Goal: Information Seeking & Learning: Find contact information

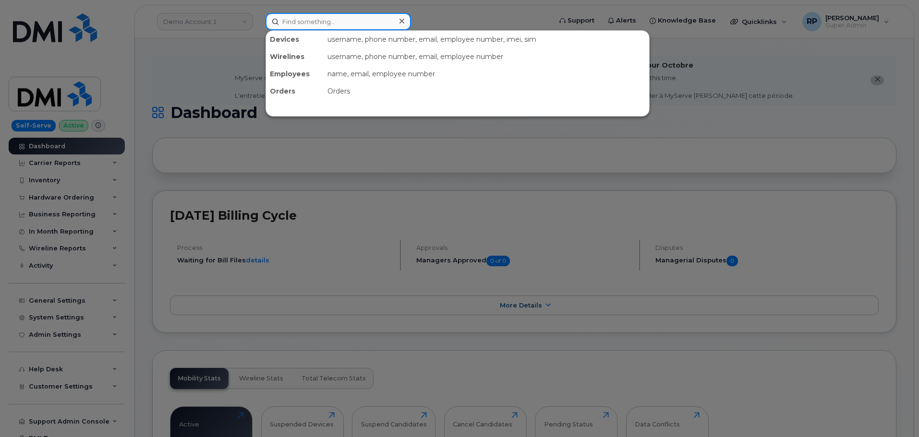
click at [311, 25] on input at bounding box center [339, 21] width 146 height 17
paste input "639-480-9066"
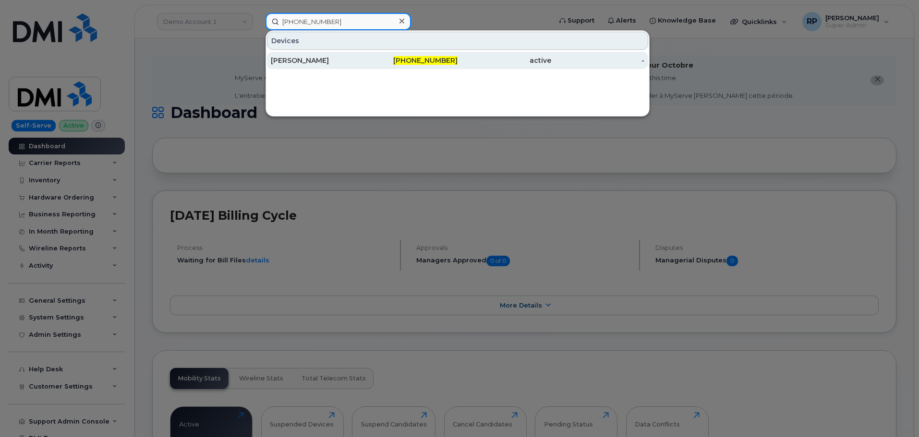
type input "639-480-9066"
click at [313, 59] on div "Athena Lavalee" at bounding box center [318, 61] width 94 height 10
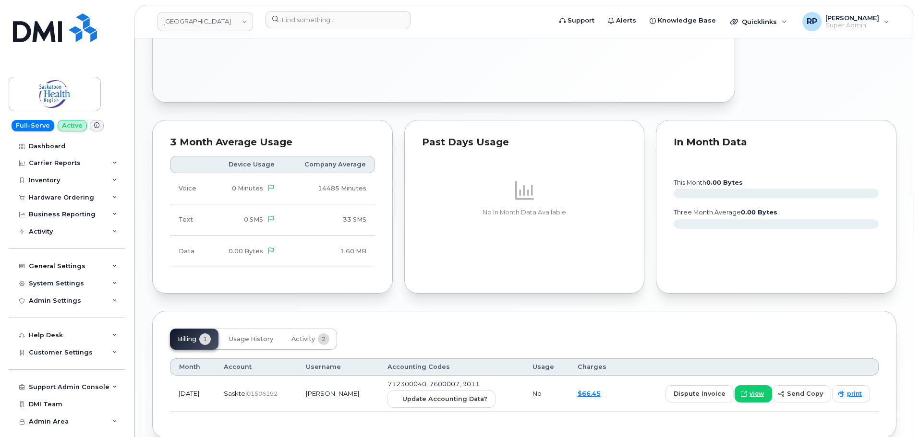
scroll to position [530, 0]
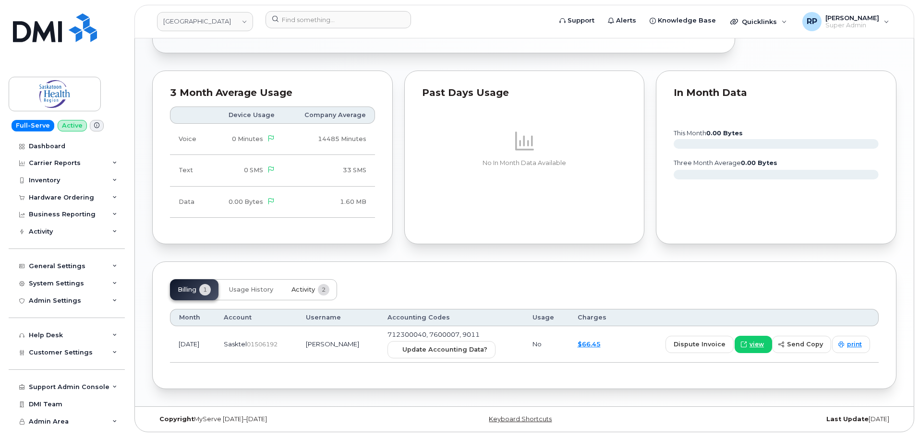
click at [297, 291] on span "Activity" at bounding box center [303, 290] width 24 height 8
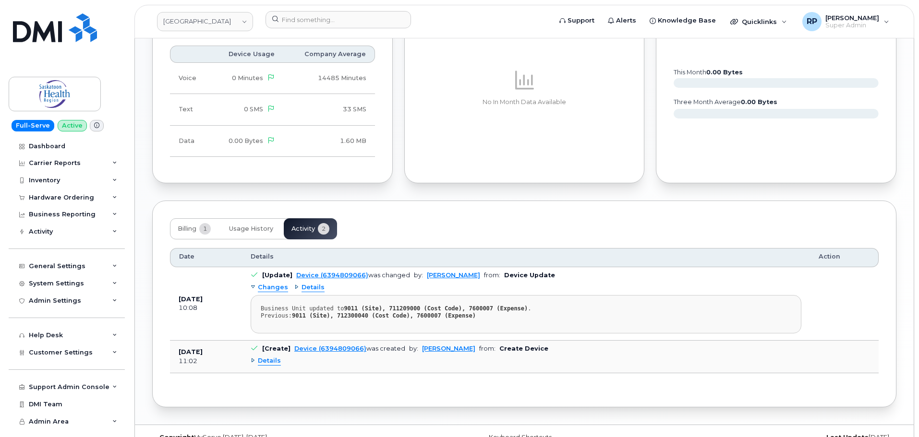
scroll to position [609, 0]
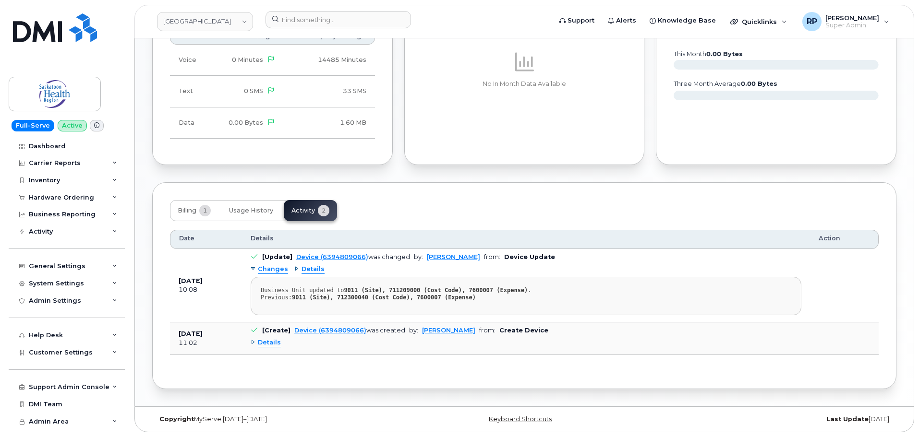
click at [306, 270] on span "Details" at bounding box center [313, 269] width 23 height 9
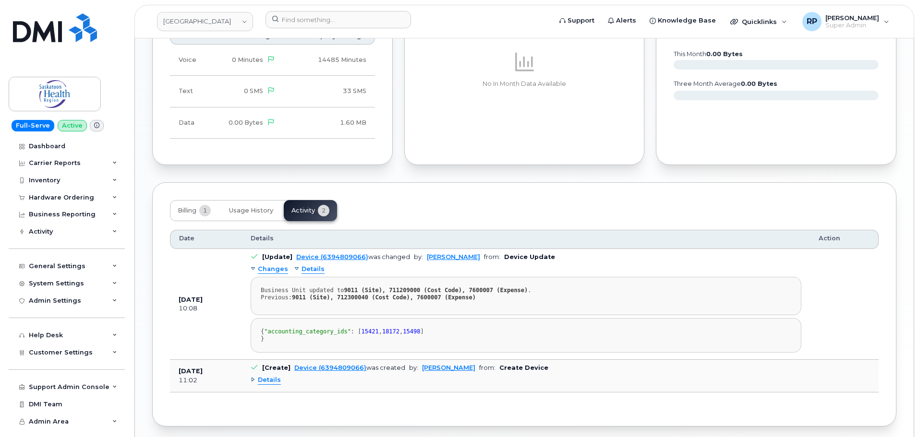
click at [306, 270] on span "Details" at bounding box center [313, 269] width 23 height 9
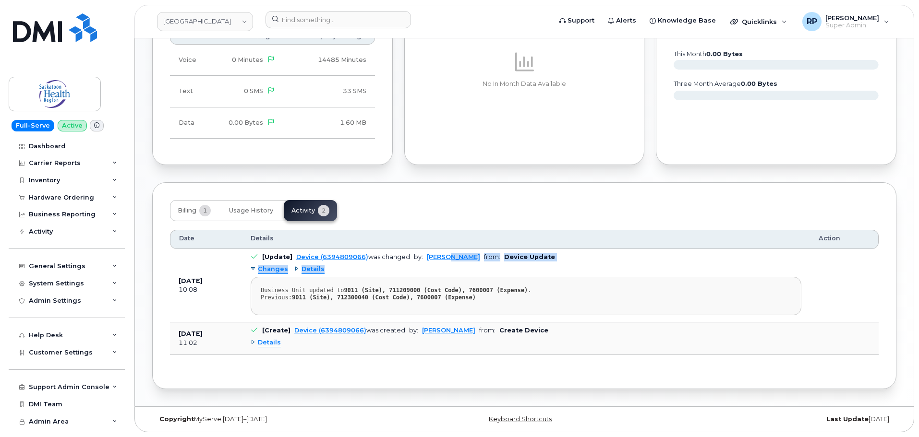
drag, startPoint x: 473, startPoint y: 262, endPoint x: 408, endPoint y: 271, distance: 66.4
click at [444, 260] on td "[Update] Device (6394809066) was changed by: Connor Nguyen from: Device Update …" at bounding box center [526, 285] width 568 height 73
click at [408, 271] on div "Changes Details Business Unit updated to 9011 (Site), 711209000 (Cost Code), 76…" at bounding box center [526, 289] width 551 height 54
drag, startPoint x: 425, startPoint y: 262, endPoint x: 443, endPoint y: 262, distance: 18.2
click at [446, 262] on td "[Update] Device (6394809066) was changed by: Connor Nguyen from: Device Update …" at bounding box center [526, 285] width 568 height 73
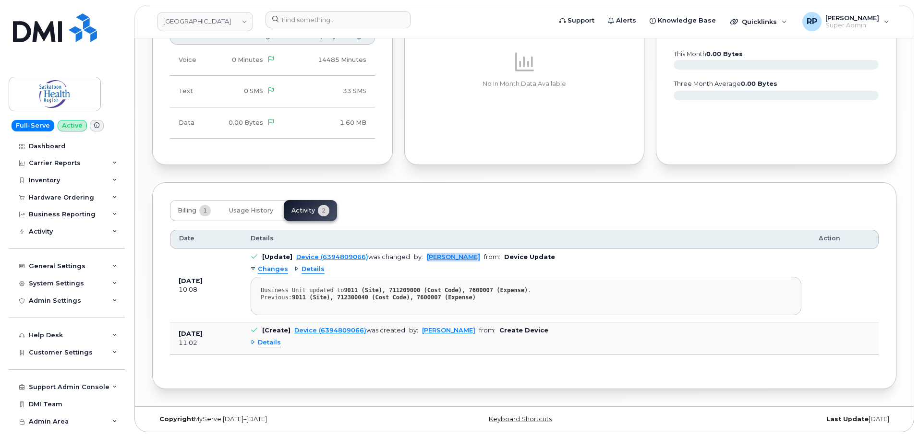
drag, startPoint x: 422, startPoint y: 256, endPoint x: 473, endPoint y: 257, distance: 50.9
click at [473, 257] on td "[Update] Device (6394809066) was changed by: Connor Nguyen from: Device Update …" at bounding box center [526, 285] width 568 height 73
copy link "[PERSON_NAME]"
click at [70, 266] on div "General Settings" at bounding box center [57, 267] width 57 height 8
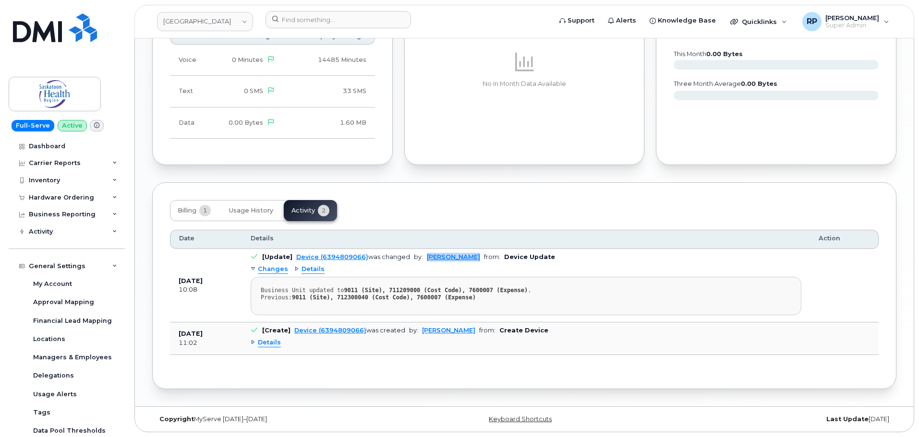
drag, startPoint x: 477, startPoint y: 261, endPoint x: 422, endPoint y: 255, distance: 56.0
click at [422, 255] on td "[Update] Device (6394809066) was changed by: Connor Nguyen from: Device Update …" at bounding box center [526, 285] width 568 height 73
copy link "Connor Nguyen"
click at [271, 343] on span "Details" at bounding box center [269, 343] width 23 height 9
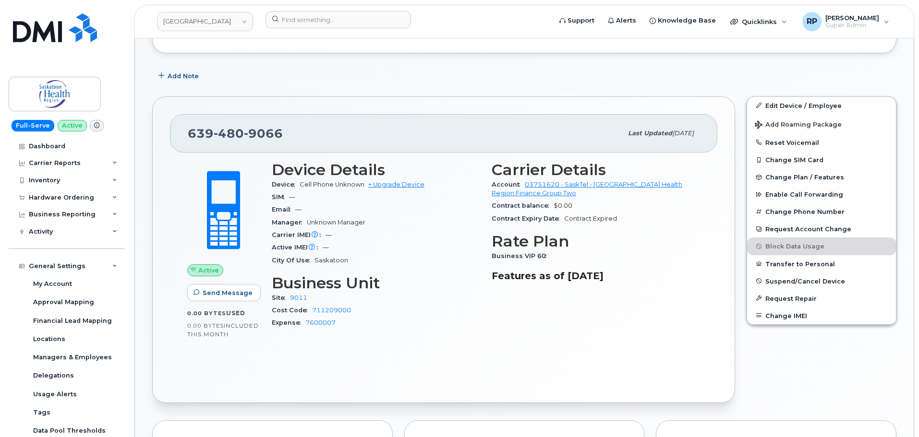
scroll to position [0, 0]
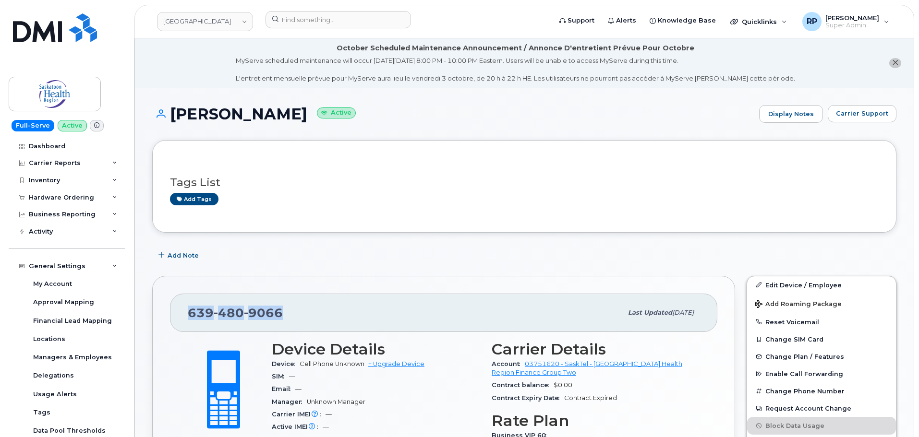
drag, startPoint x: 291, startPoint y: 309, endPoint x: 181, endPoint y: 313, distance: 110.1
click at [181, 313] on div "639 480 9066 Last updated Sep 12, 2025" at bounding box center [443, 313] width 547 height 38
copy span "639 480 9066"
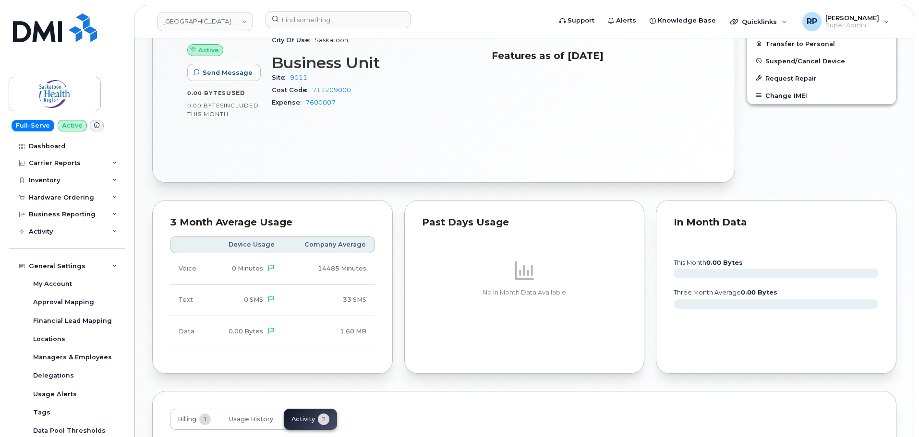
scroll to position [640, 0]
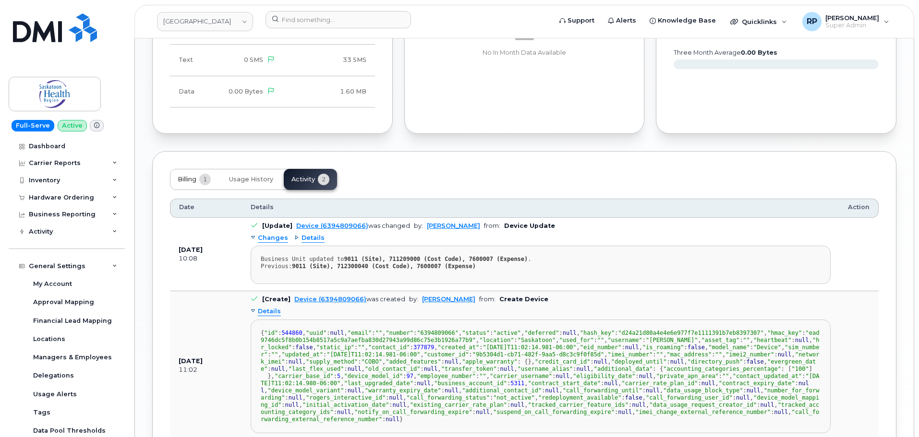
click at [191, 186] on button "Billing 1" at bounding box center [194, 179] width 49 height 21
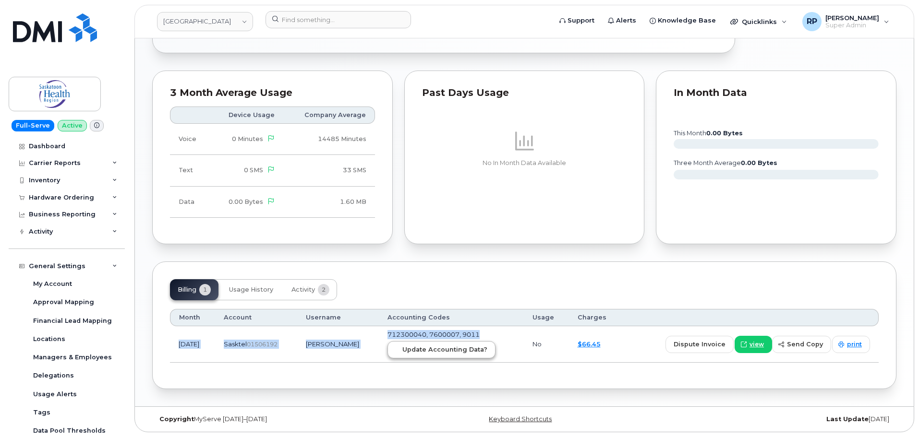
drag, startPoint x: 174, startPoint y: 344, endPoint x: 479, endPoint y: 344, distance: 304.5
click at [479, 344] on tr "Aug 2025 Sasktel  01506192 Athena Lavalee 712300040, 7600007, 9011 Update Accou…" at bounding box center [524, 345] width 709 height 36
click at [352, 373] on div "Billing 1 Usage History Activity 2 Month Account Username Accounting Codes Usag…" at bounding box center [524, 326] width 744 height 128
drag, startPoint x: 179, startPoint y: 344, endPoint x: 377, endPoint y: 352, distance: 198.0
click at [377, 352] on tr "Aug 2025 Sasktel  01506192 Athena Lavalee 712300040, 7600007, 9011 Update Accou…" at bounding box center [524, 345] width 709 height 36
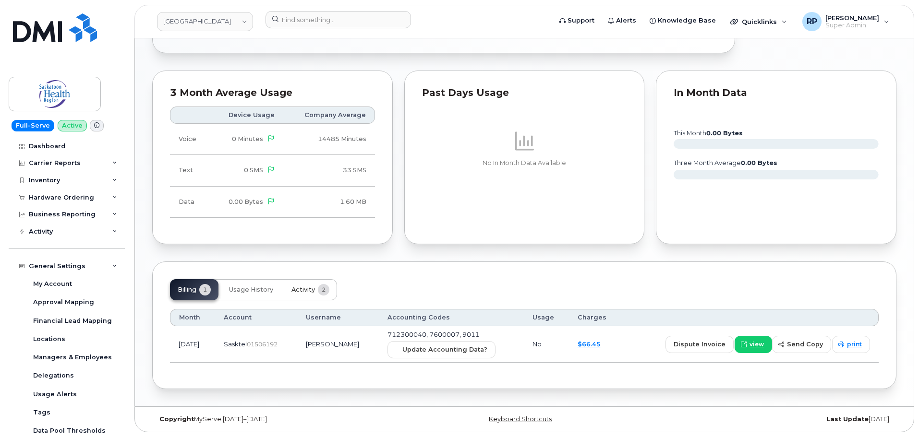
click at [308, 290] on span "Activity" at bounding box center [303, 290] width 24 height 8
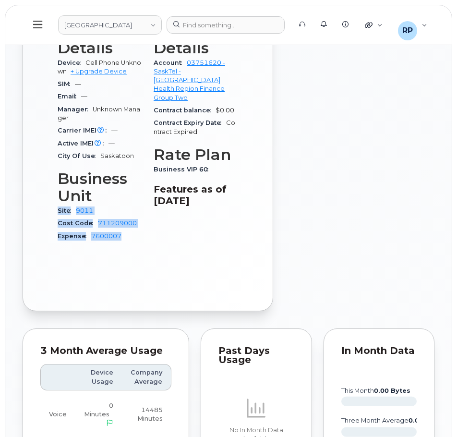
drag, startPoint x: 56, startPoint y: 219, endPoint x: 124, endPoint y: 244, distance: 72.3
click at [124, 244] on div "Device Details Device Cell Phone Unknown + Upgrade Device SIM — Email — Manager…" at bounding box center [100, 136] width 96 height 240
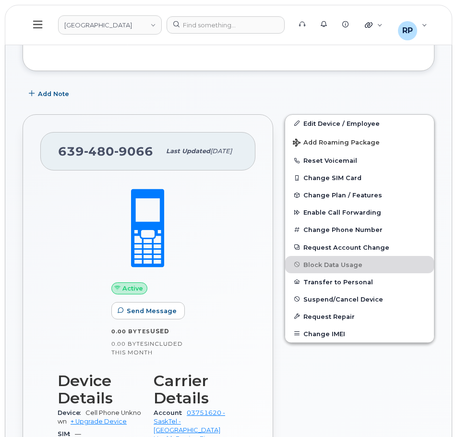
scroll to position [130, 0]
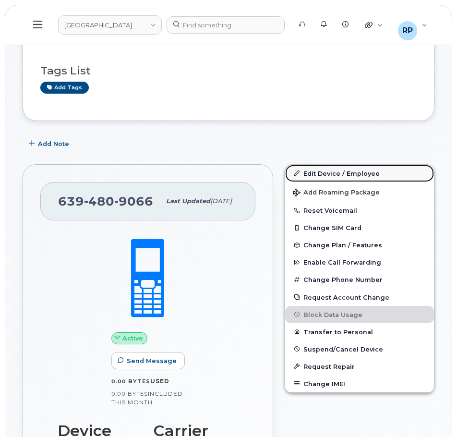
click at [317, 174] on link "Edit Device / Employee" at bounding box center [359, 173] width 149 height 17
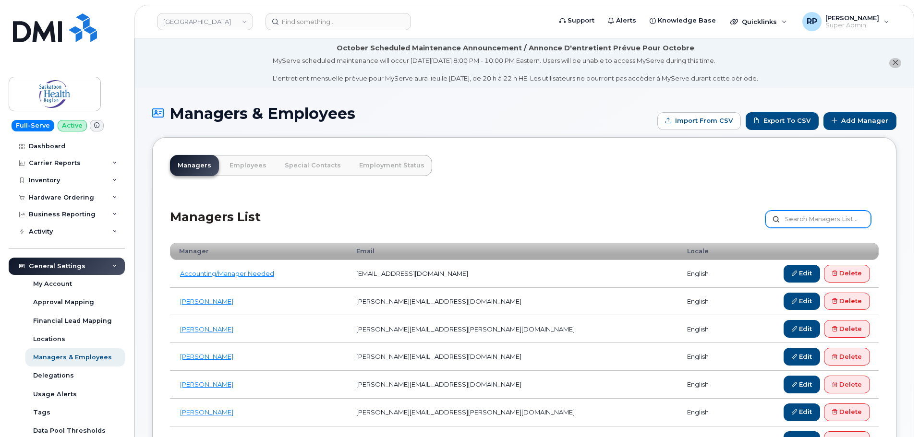
click at [814, 225] on input "text" at bounding box center [818, 219] width 106 height 17
paste input "[PERSON_NAME]"
type input "[PERSON_NAME]"
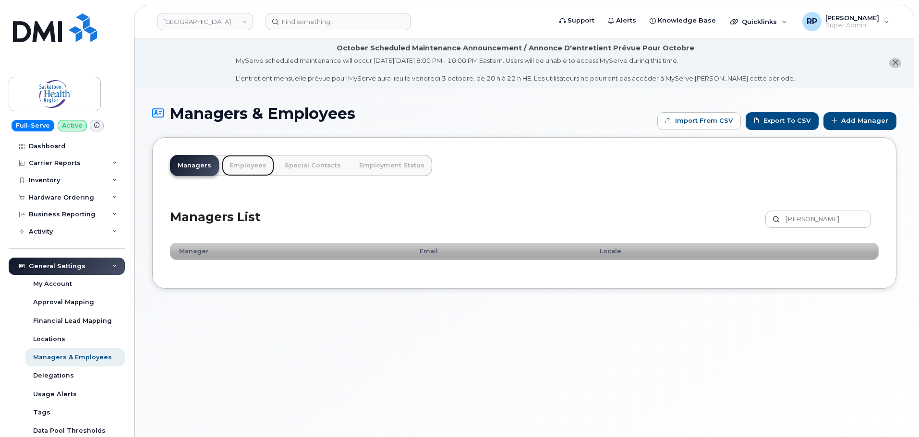
click at [244, 166] on link "Employees" at bounding box center [248, 165] width 52 height 21
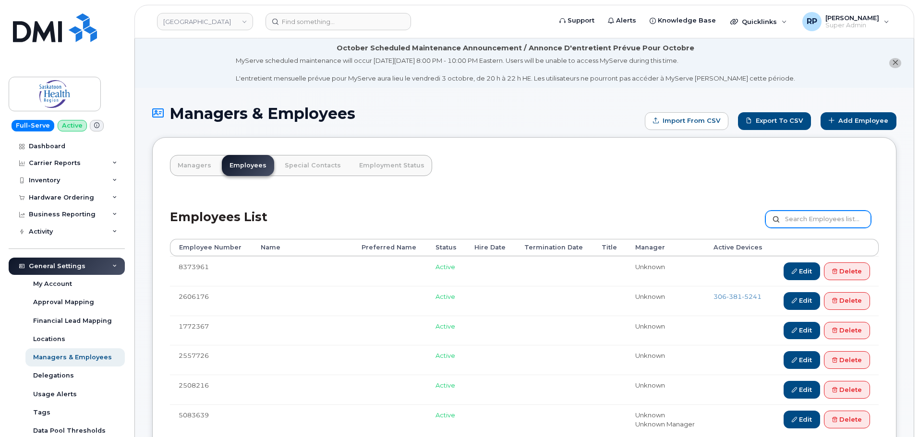
click at [815, 213] on input "text" at bounding box center [818, 219] width 106 height 17
paste input "[PERSON_NAME]"
type input "[PERSON_NAME]"
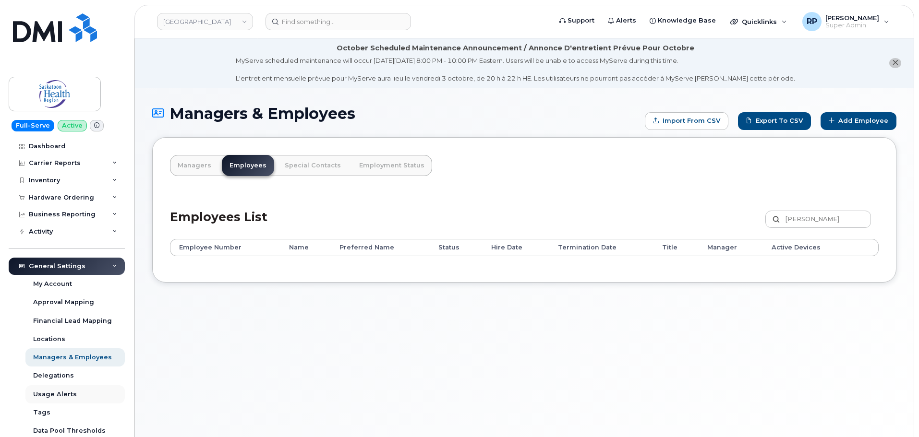
scroll to position [80, 0]
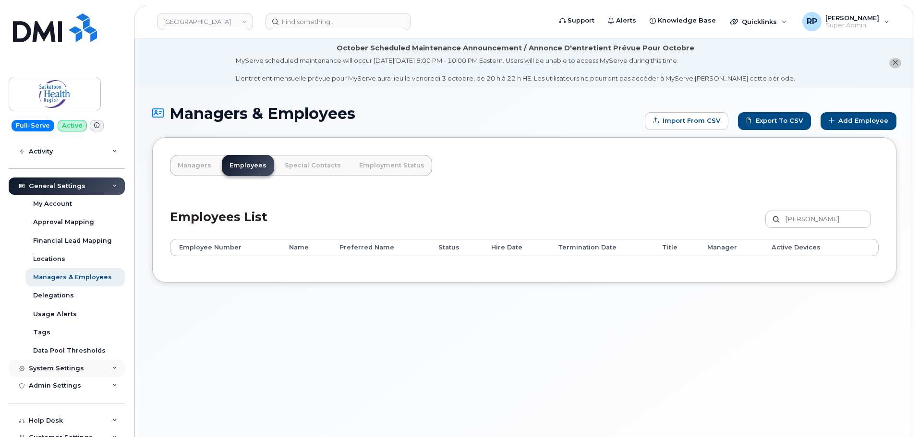
click at [66, 371] on div "System Settings" at bounding box center [56, 369] width 55 height 8
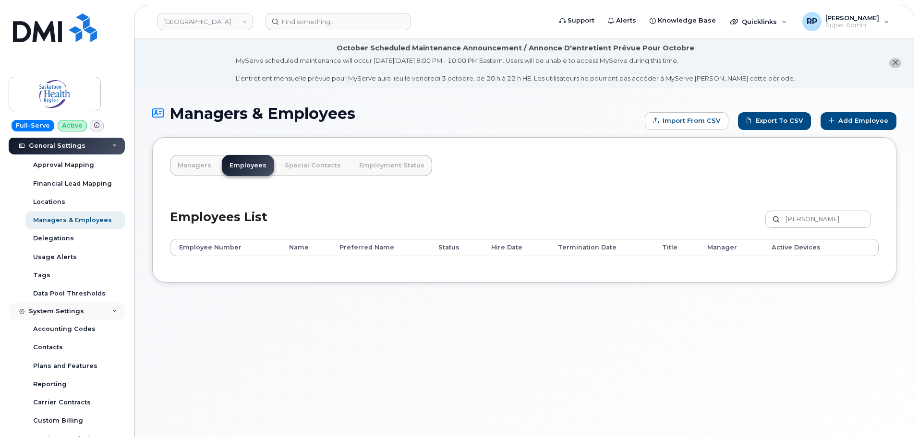
scroll to position [160, 0]
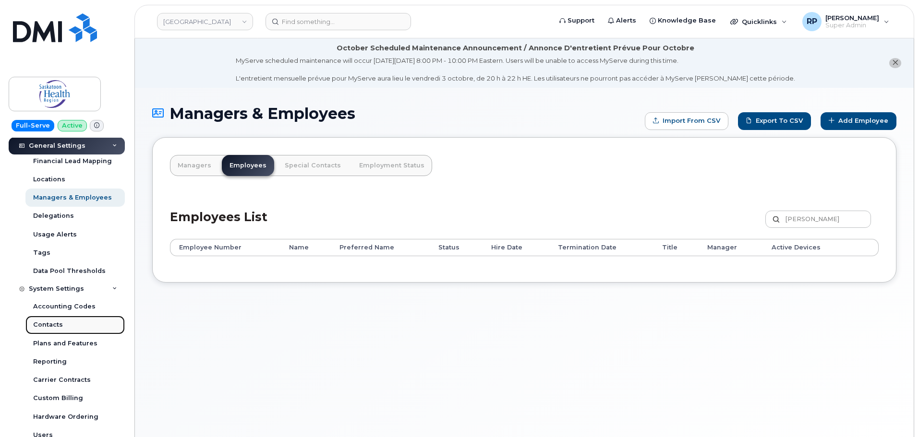
click at [54, 327] on div "Contacts" at bounding box center [48, 325] width 30 height 9
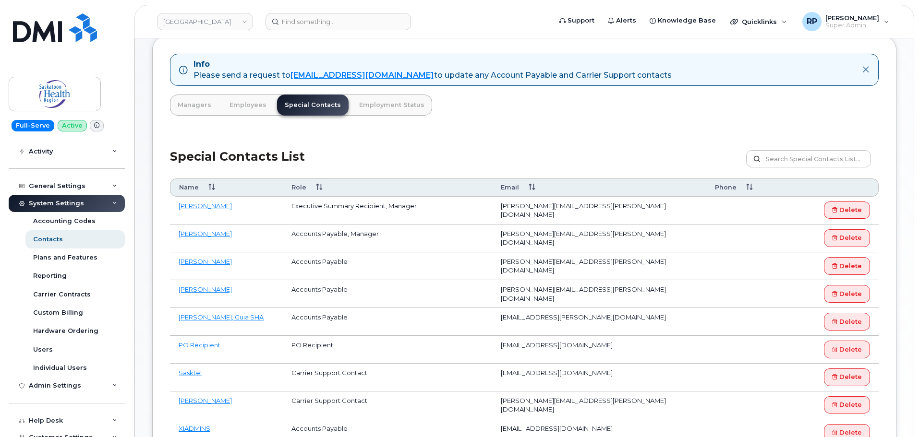
scroll to position [80, 0]
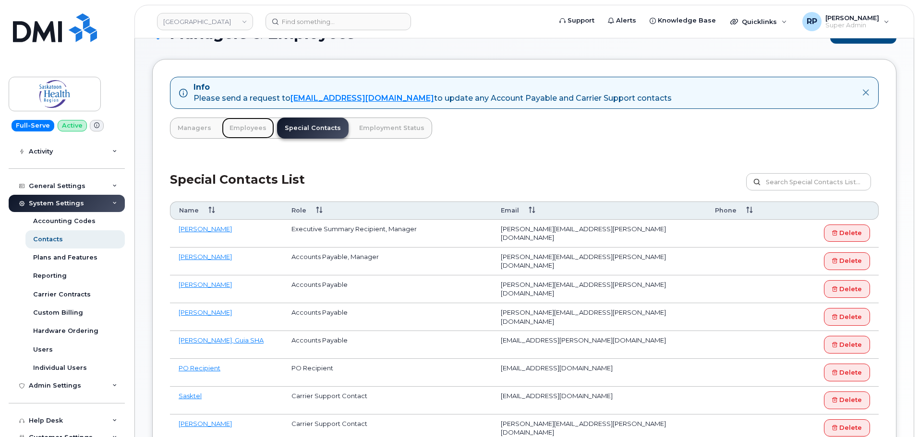
click at [243, 128] on link "Employees" at bounding box center [248, 128] width 52 height 21
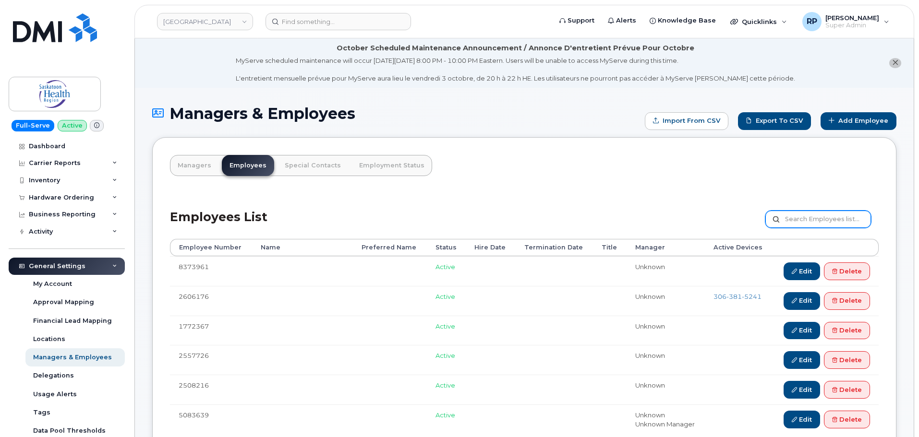
click at [798, 223] on input "text" at bounding box center [818, 219] width 106 height 17
type input "[PERSON_NAME]"
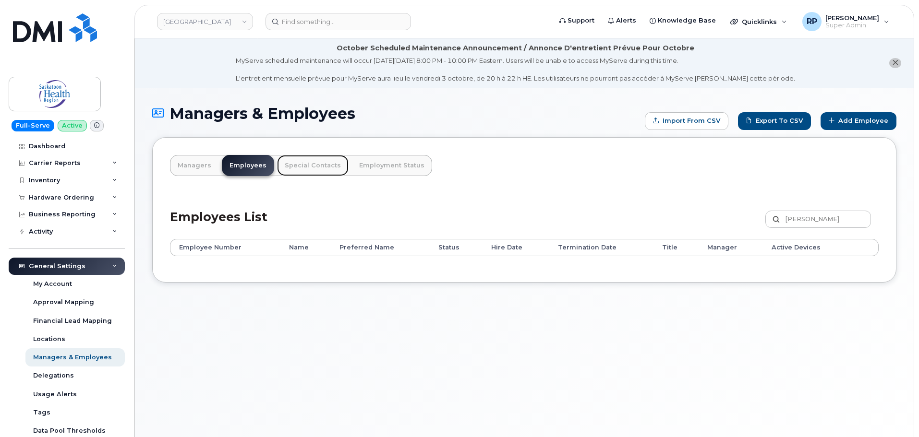
click at [323, 163] on link "Special Contacts" at bounding box center [313, 165] width 72 height 21
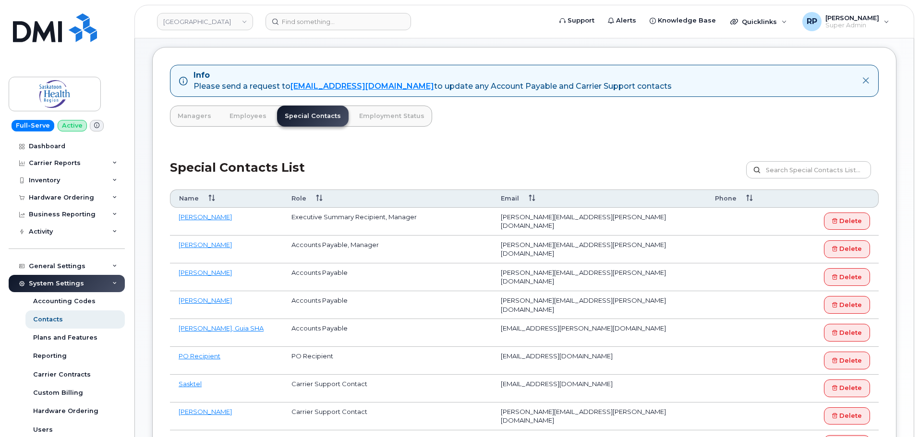
scroll to position [160, 0]
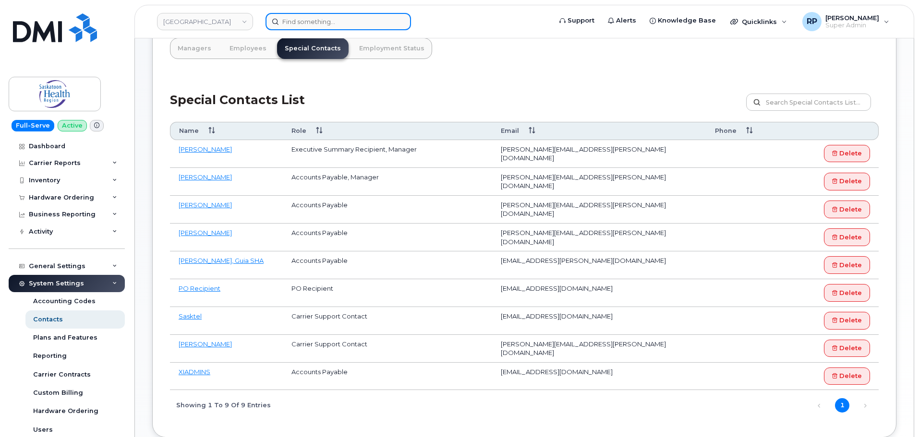
click at [321, 25] on input at bounding box center [339, 21] width 146 height 17
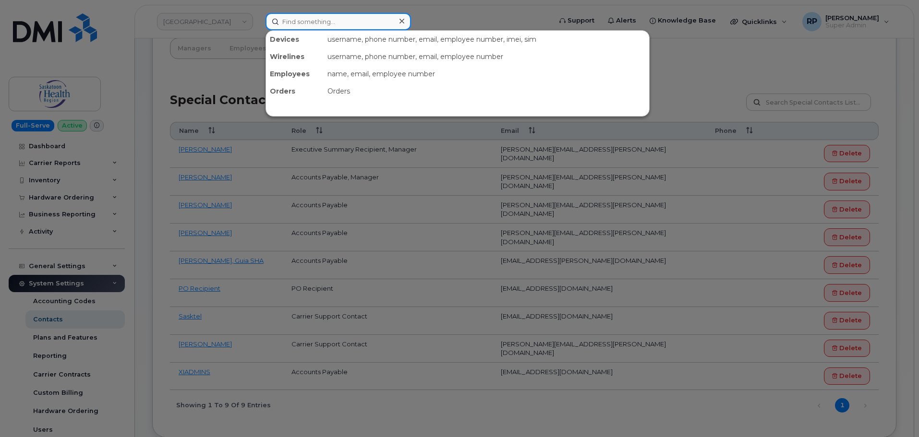
paste input "[PERSON_NAME]"
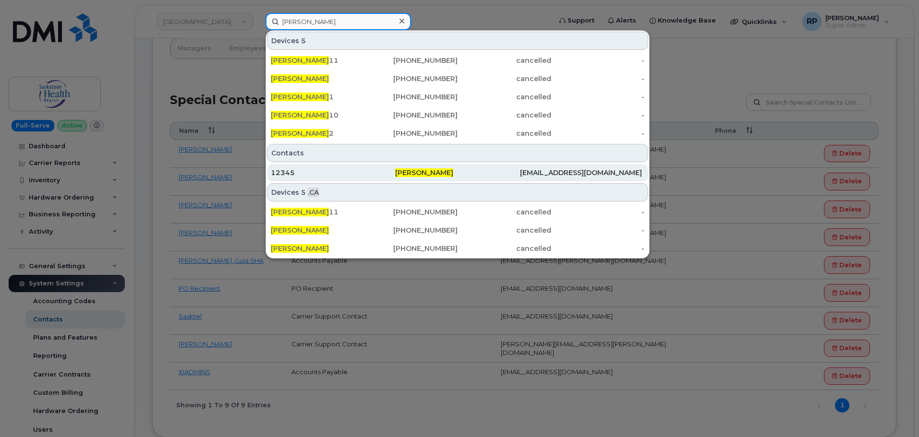
type input "[PERSON_NAME]"
click at [440, 174] on span "[PERSON_NAME]" at bounding box center [424, 173] width 58 height 9
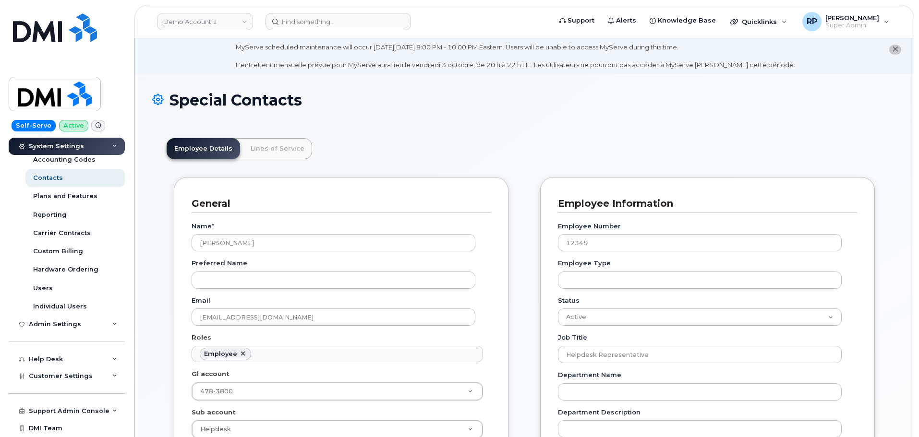
scroll to position [192, 0]
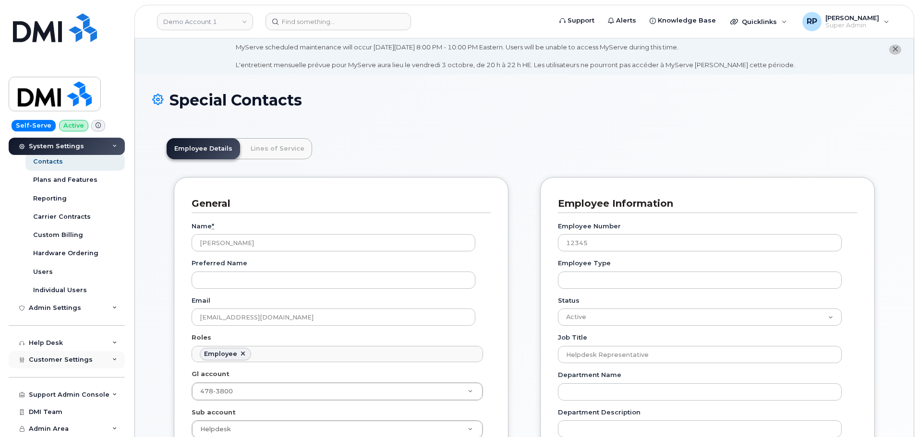
click at [70, 362] on span "Customer Settings" at bounding box center [61, 359] width 64 height 7
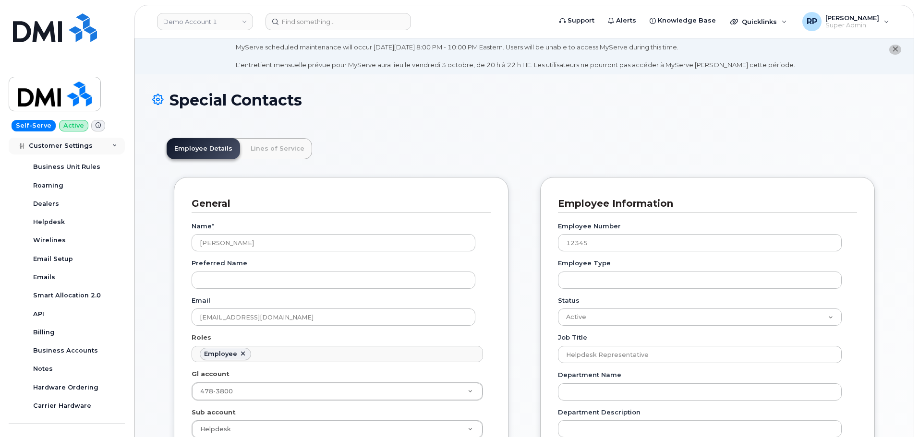
scroll to position [432, 0]
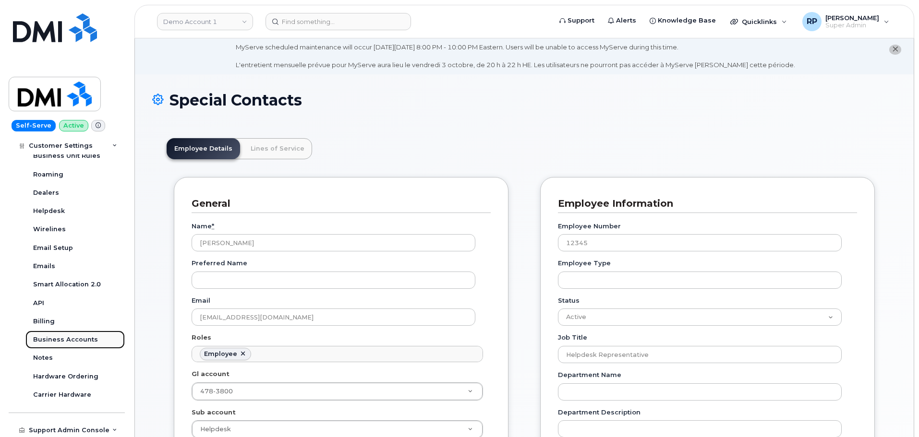
click at [65, 337] on div "Business Accounts" at bounding box center [65, 340] width 65 height 9
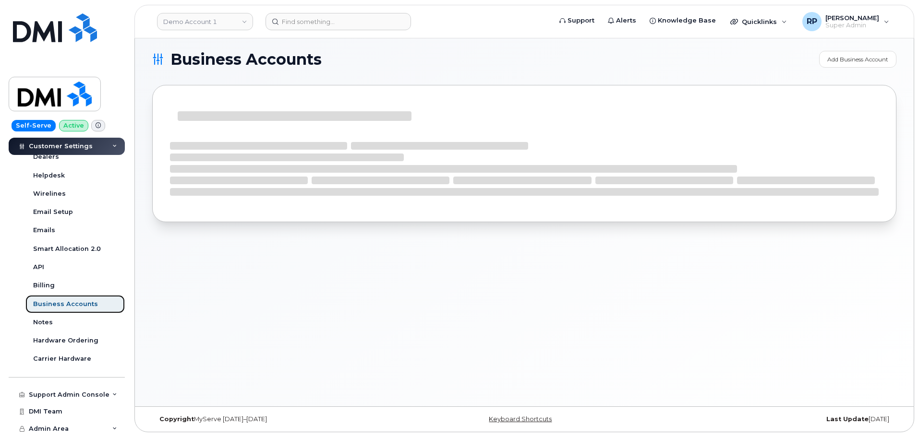
scroll to position [267, 0]
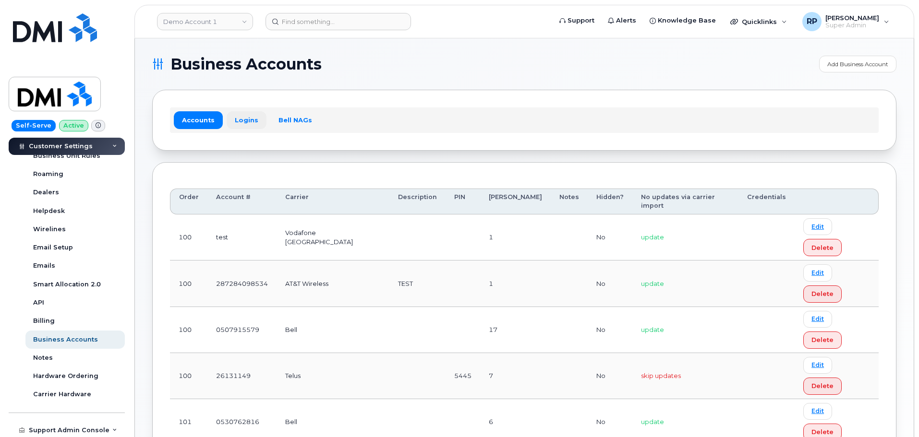
click at [248, 121] on link "Logins" at bounding box center [247, 119] width 40 height 17
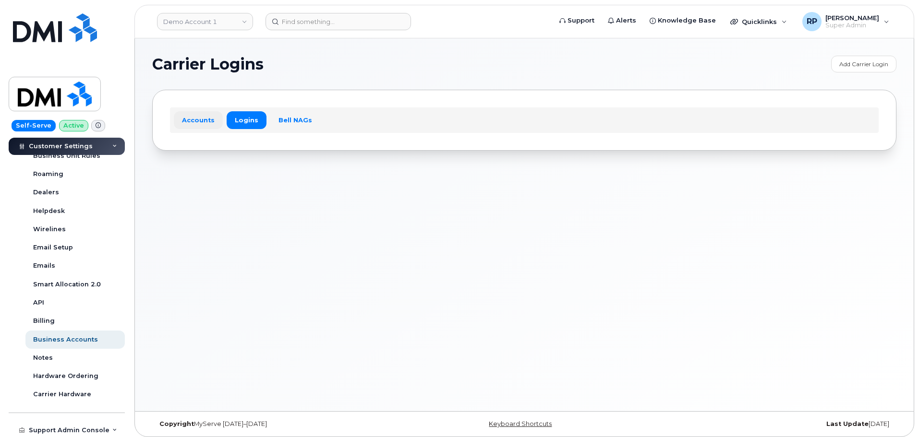
click at [200, 121] on link "Accounts" at bounding box center [198, 119] width 49 height 17
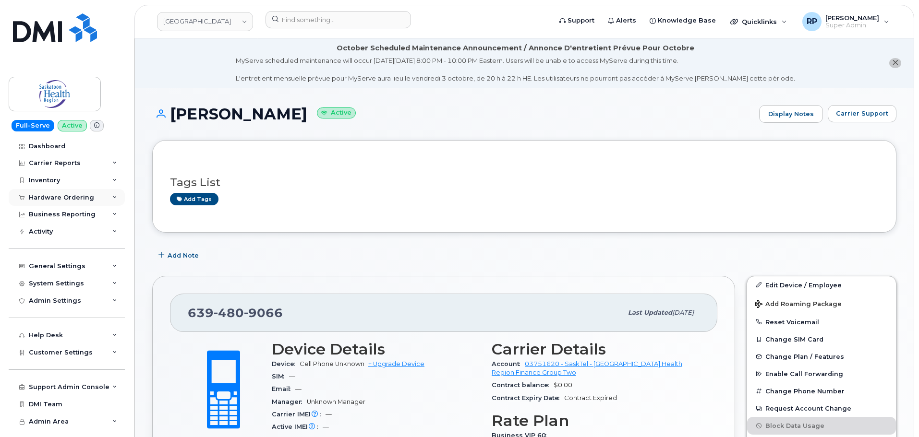
click at [68, 200] on div "Hardware Ordering" at bounding box center [61, 198] width 65 height 8
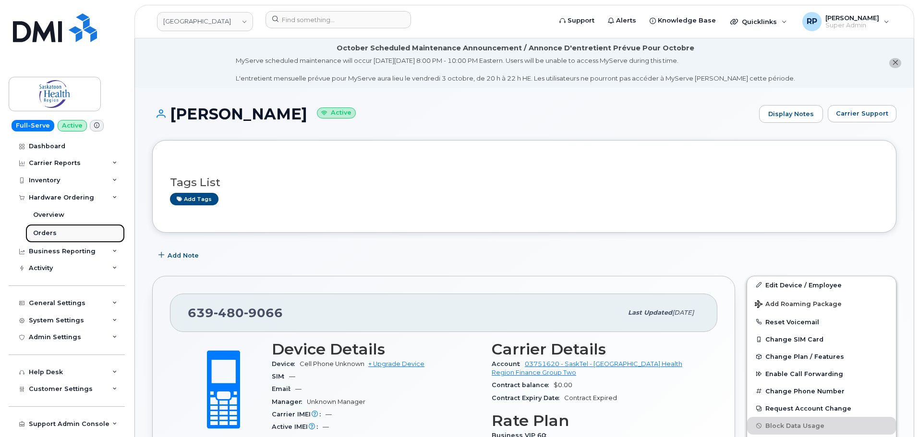
click at [49, 233] on div "Orders" at bounding box center [45, 233] width 24 height 9
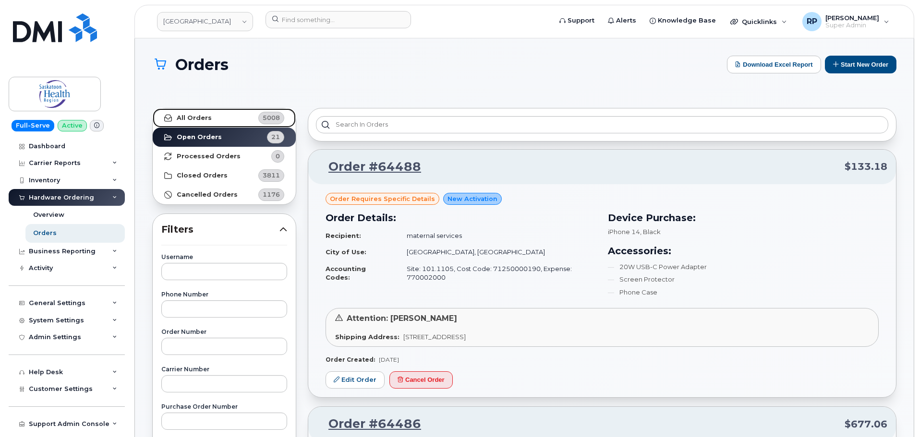
click at [202, 116] on strong "All Orders" at bounding box center [194, 118] width 35 height 8
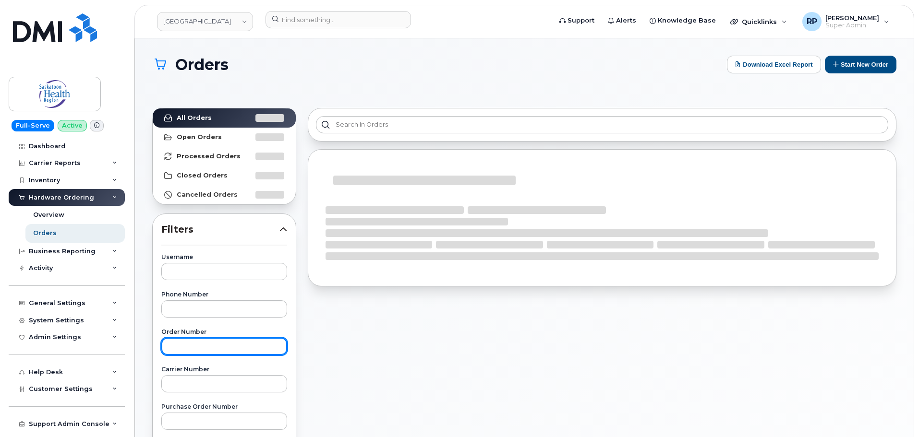
click at [208, 347] on input "text" at bounding box center [224, 346] width 126 height 17
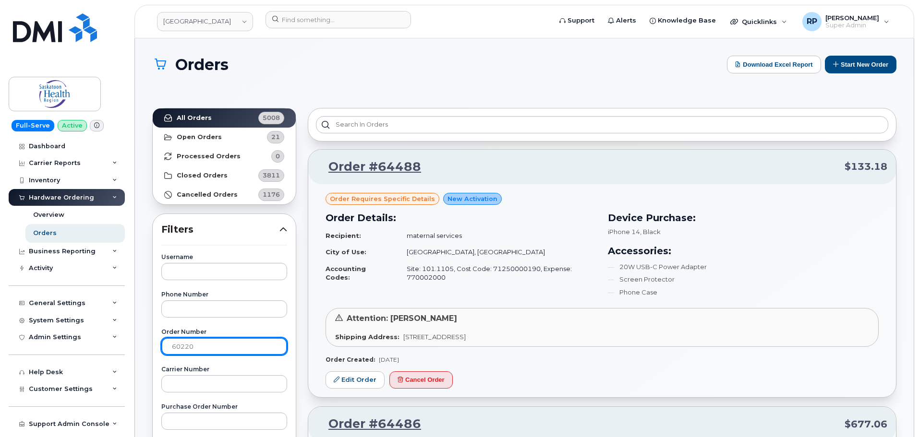
type input "60220"
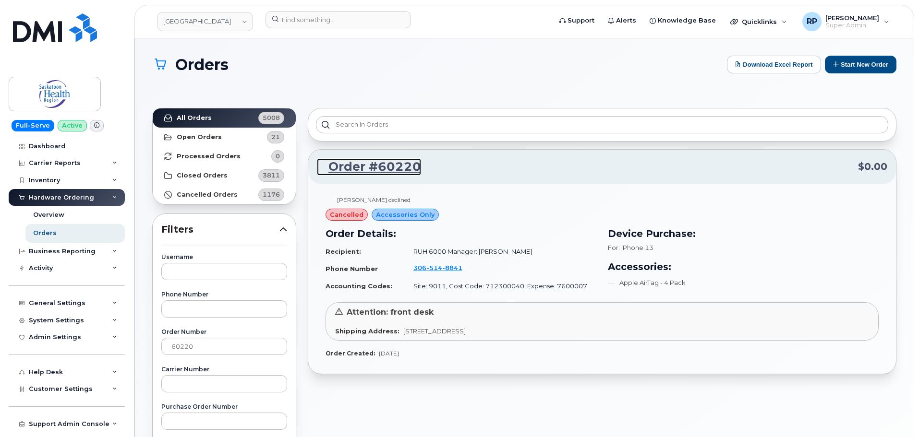
click at [379, 164] on link "Order #60220" at bounding box center [369, 166] width 104 height 17
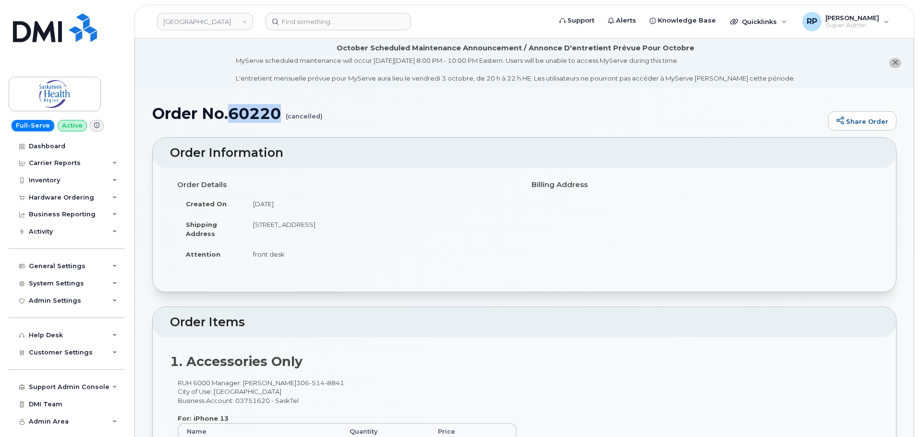
drag, startPoint x: 231, startPoint y: 114, endPoint x: 277, endPoint y: 114, distance: 45.6
click at [279, 114] on h1 "Order No.60220 (cancelled)" at bounding box center [487, 113] width 671 height 17
copy h1 "60220"
click at [400, 265] on td "front desk" at bounding box center [380, 254] width 273 height 21
drag, startPoint x: 156, startPoint y: 116, endPoint x: 284, endPoint y: 118, distance: 128.2
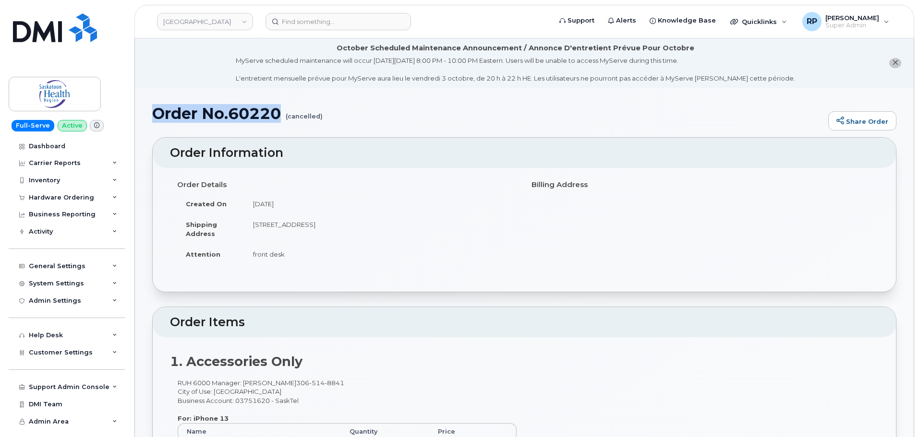
click at [284, 118] on h1 "Order No.60220 (cancelled)" at bounding box center [487, 113] width 671 height 17
click at [331, 136] on div "Order No.60220 (cancelled) Share Order" at bounding box center [524, 121] width 744 height 32
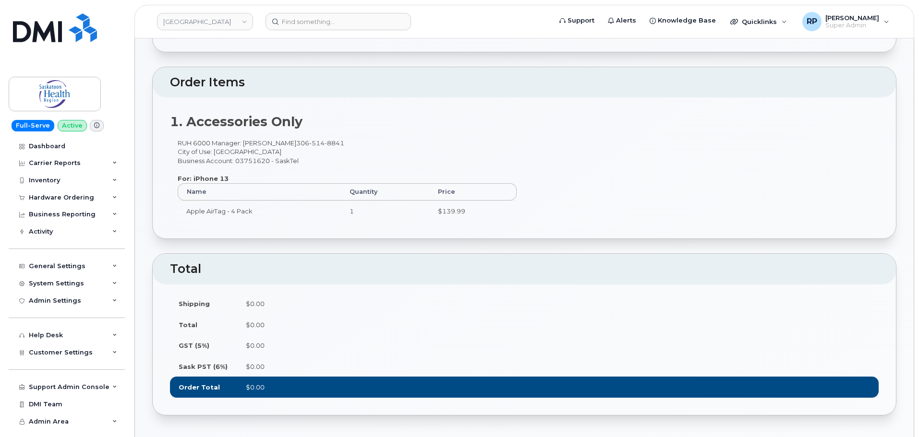
scroll to position [160, 0]
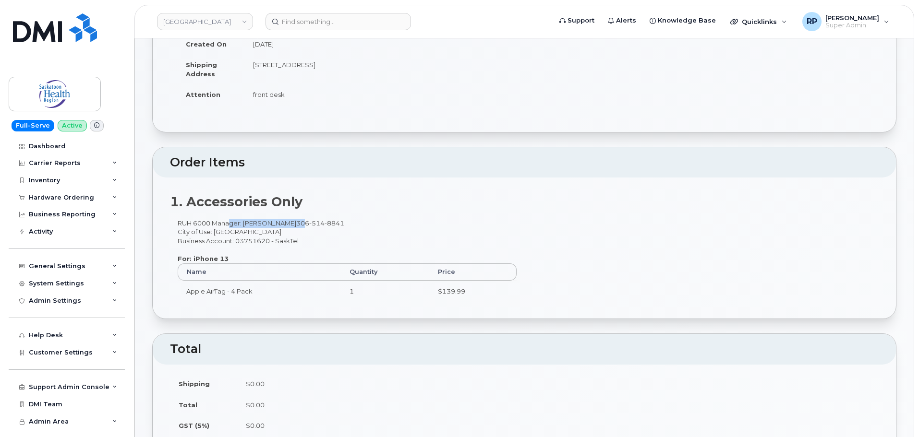
drag, startPoint x: 271, startPoint y: 226, endPoint x: 306, endPoint y: 227, distance: 34.6
click at [306, 227] on div "RUH 6000 Manager: [PERSON_NAME] [PHONE_NUMBER] City of Use: [GEOGRAPHIC_DATA] B…" at bounding box center [347, 265] width 354 height 92
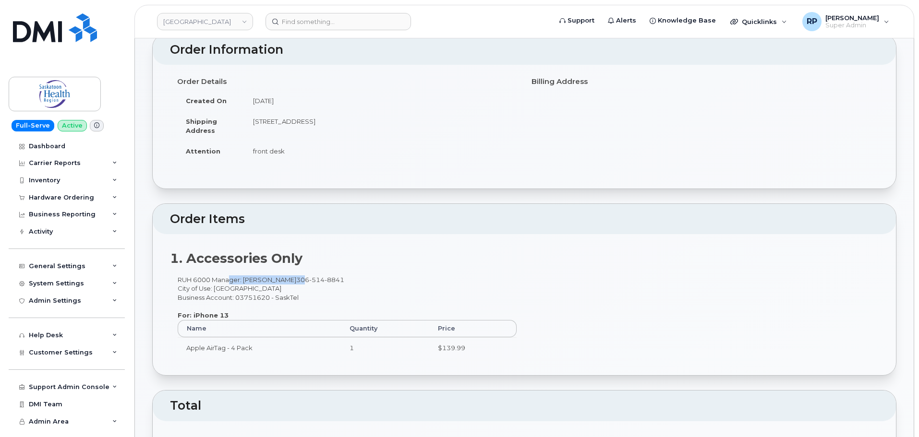
scroll to position [80, 0]
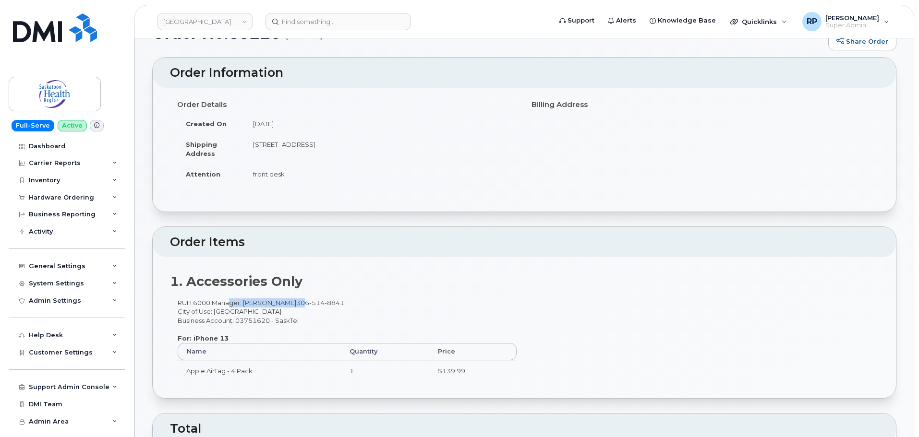
drag, startPoint x: 255, startPoint y: 127, endPoint x: 338, endPoint y: 132, distance: 83.2
click at [338, 132] on td "[DATE]" at bounding box center [380, 123] width 273 height 21
click at [299, 126] on td "[DATE]" at bounding box center [380, 123] width 273 height 21
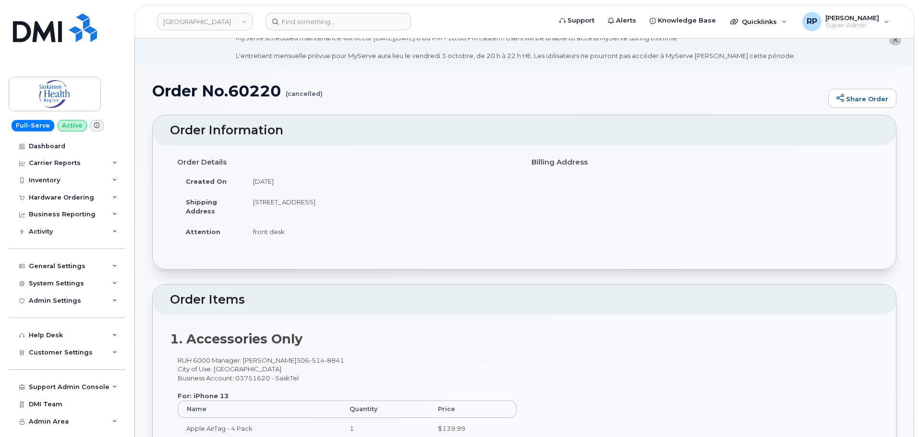
scroll to position [0, 0]
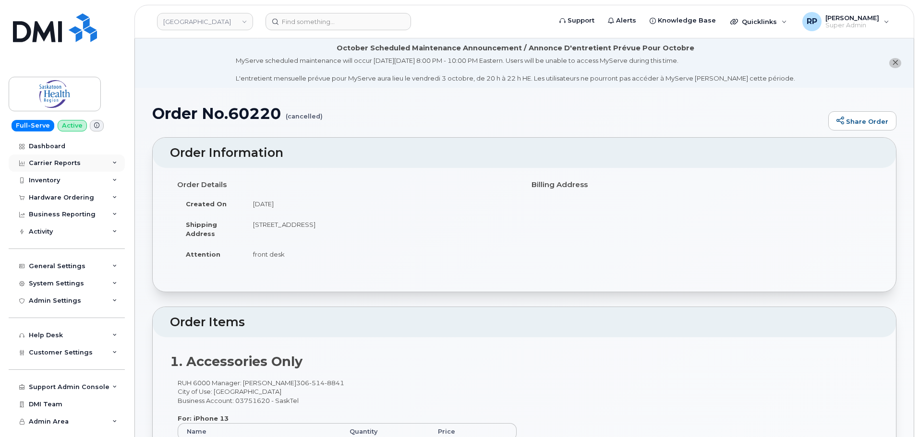
click at [72, 165] on div "Carrier Reports" at bounding box center [55, 163] width 52 height 8
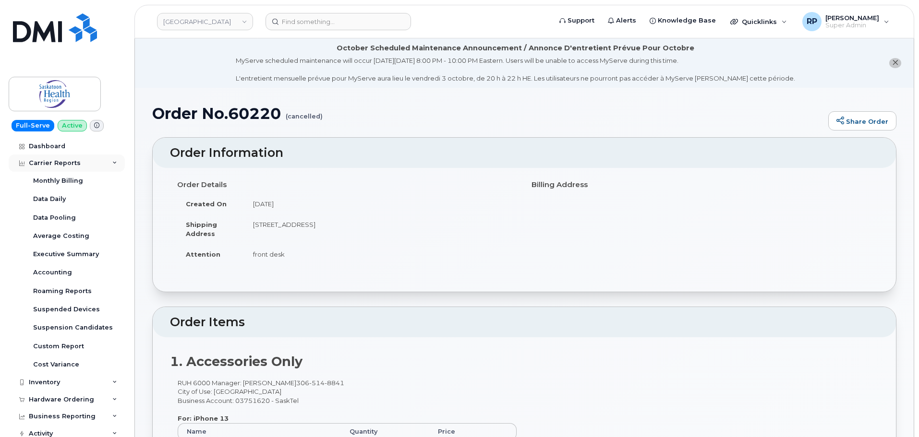
click at [72, 165] on div "Carrier Reports" at bounding box center [55, 163] width 52 height 8
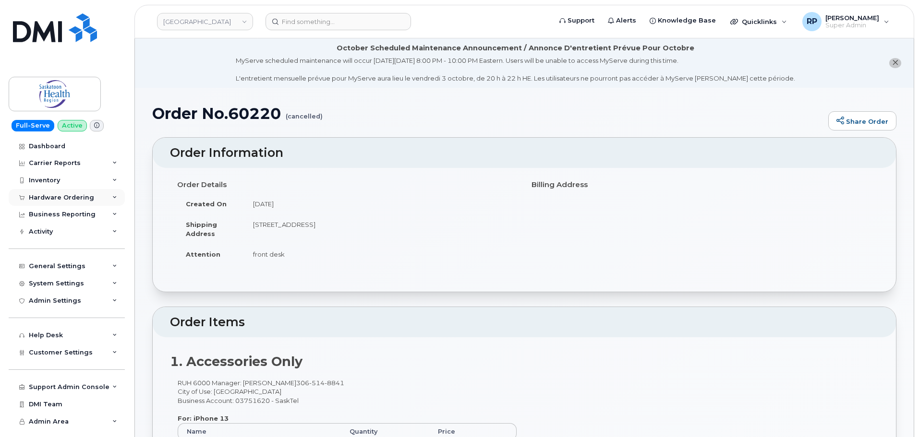
click at [73, 197] on div "Hardware Ordering" at bounding box center [61, 198] width 65 height 8
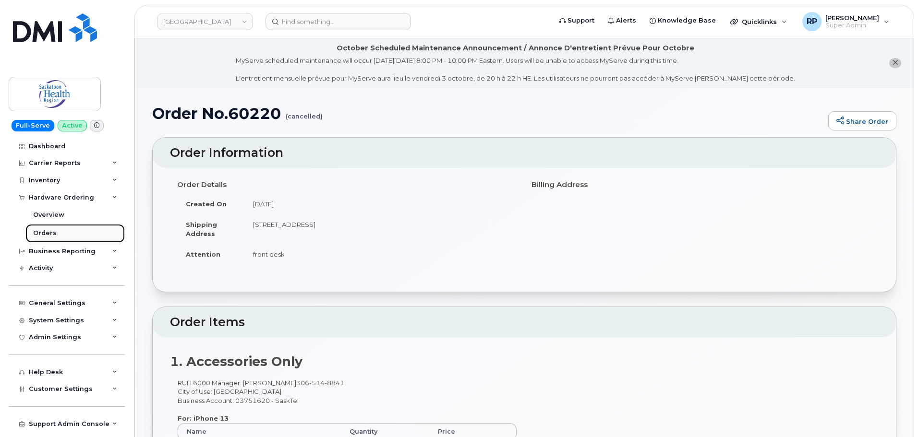
click at [42, 236] on div "Orders" at bounding box center [45, 233] width 24 height 9
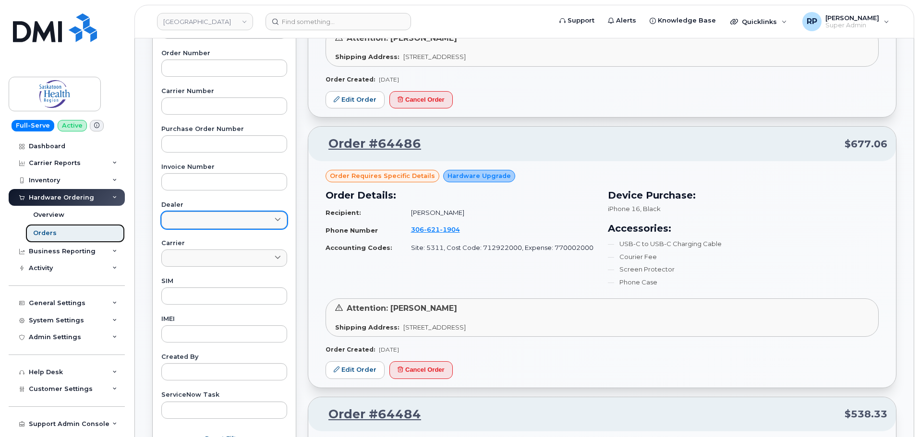
scroll to position [240, 0]
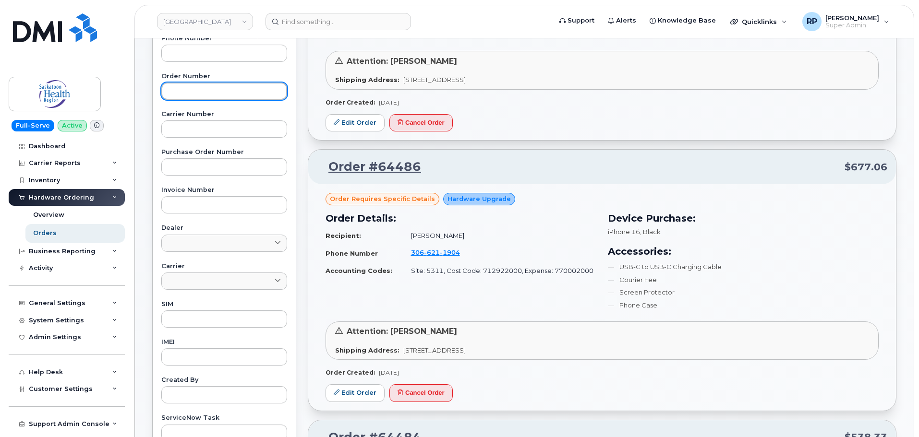
click at [196, 91] on input "text" at bounding box center [224, 91] width 126 height 17
type input "64418"
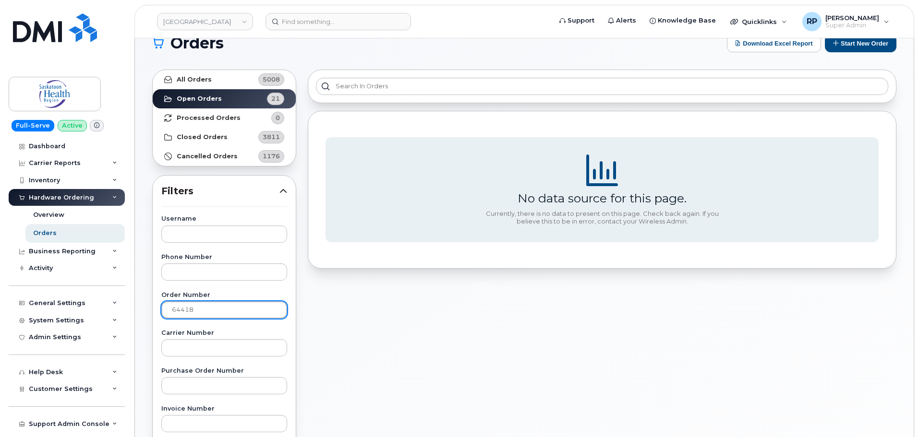
scroll to position [0, 0]
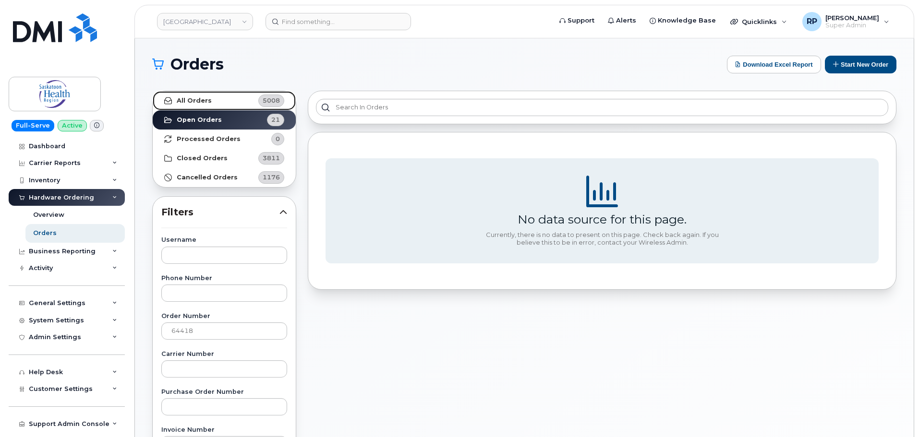
click at [192, 98] on strong "All Orders" at bounding box center [194, 101] width 35 height 8
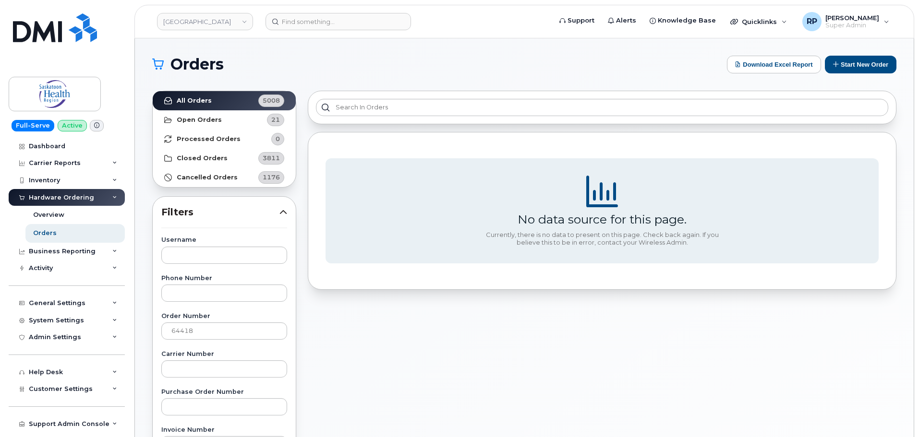
drag, startPoint x: 516, startPoint y: 427, endPoint x: 488, endPoint y: 397, distance: 40.8
click at [516, 427] on div "No data source for this page. Currently, there is no data to present on this pa…" at bounding box center [602, 422] width 600 height 675
click at [485, 381] on div "No data source for this page. Currently, there is no data to present on this pa…" at bounding box center [602, 422] width 600 height 675
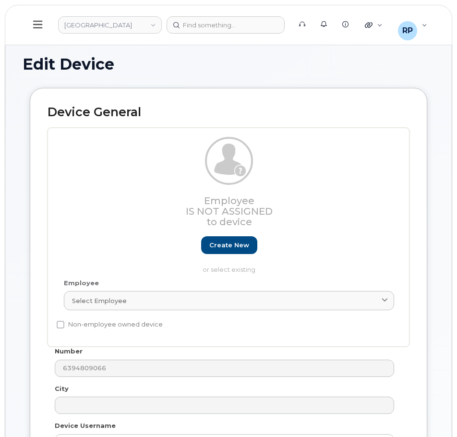
select select "18172"
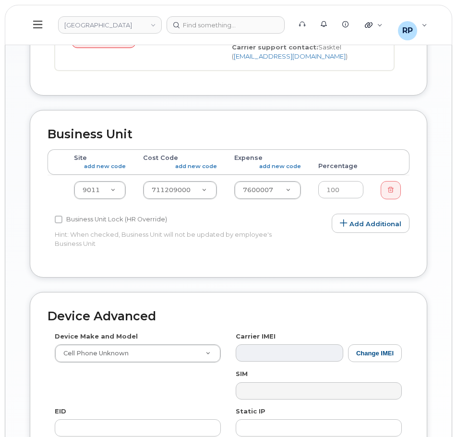
scroll to position [720, 0]
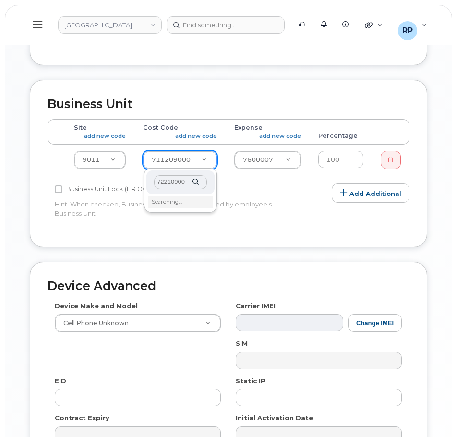
type input "722109000"
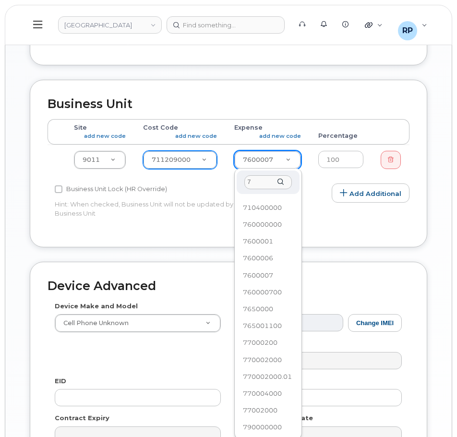
scroll to position [0, 0]
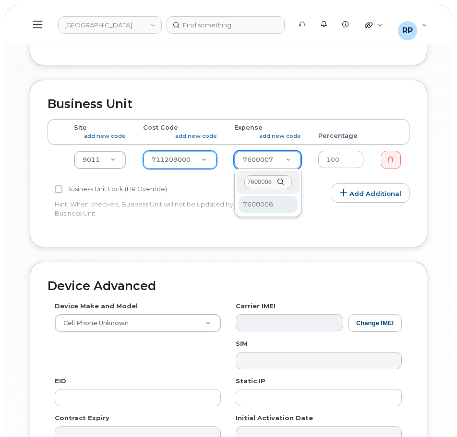
type input "7600006"
select select "20985"
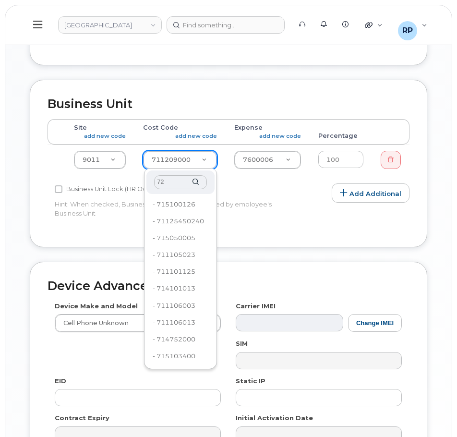
type input "722"
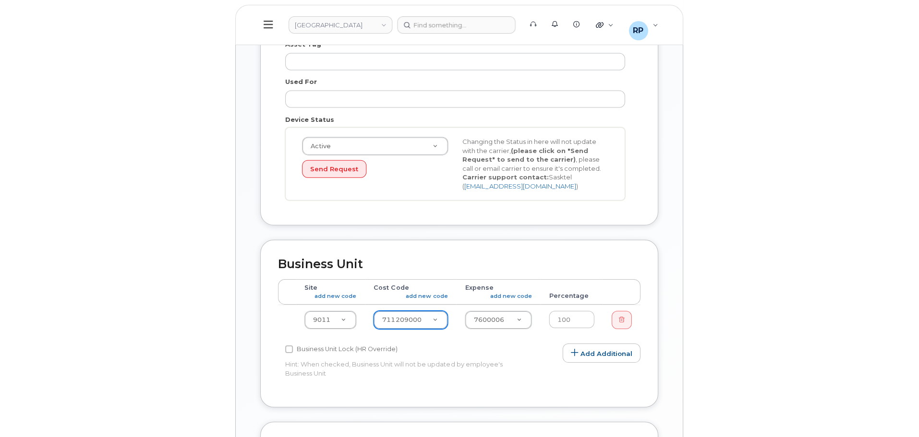
scroll to position [456, 0]
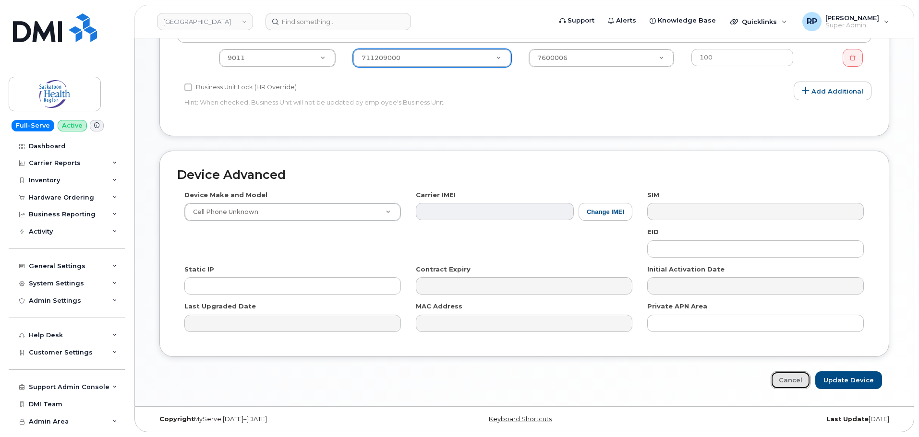
click at [457, 382] on link "Cancel" at bounding box center [791, 381] width 40 height 18
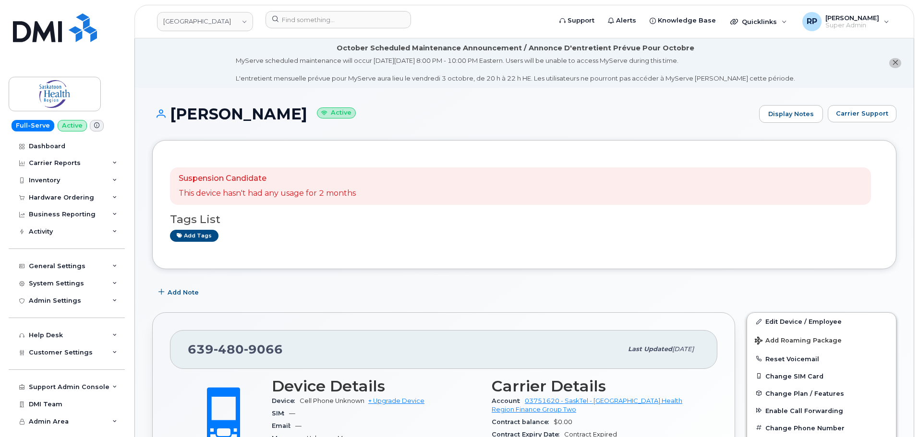
click at [232, 289] on div "Add Note" at bounding box center [524, 292] width 744 height 17
click at [56, 263] on div "General Settings" at bounding box center [57, 267] width 57 height 8
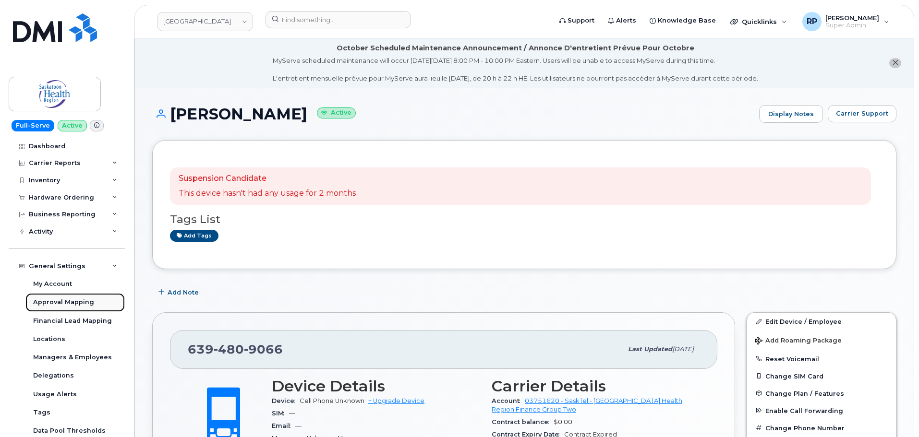
click at [66, 302] on div "Approval Mapping" at bounding box center [63, 302] width 61 height 9
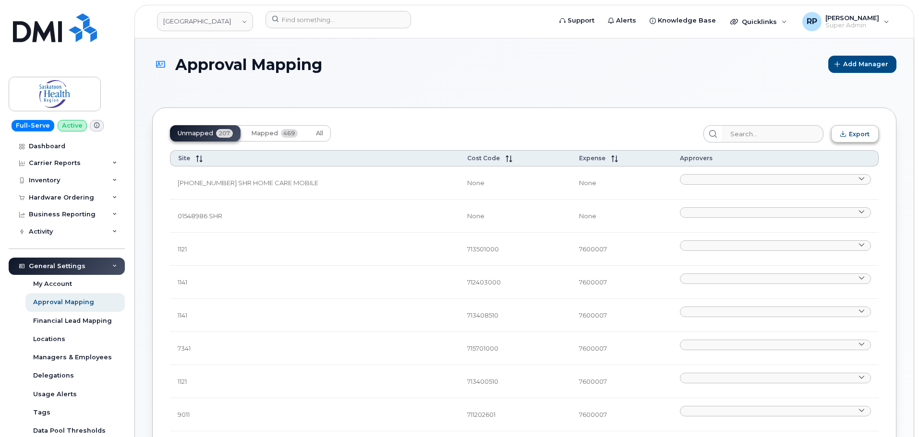
click at [861, 135] on span "Export" at bounding box center [859, 134] width 21 height 7
click at [65, 361] on div "Managers & Employees" at bounding box center [72, 357] width 79 height 9
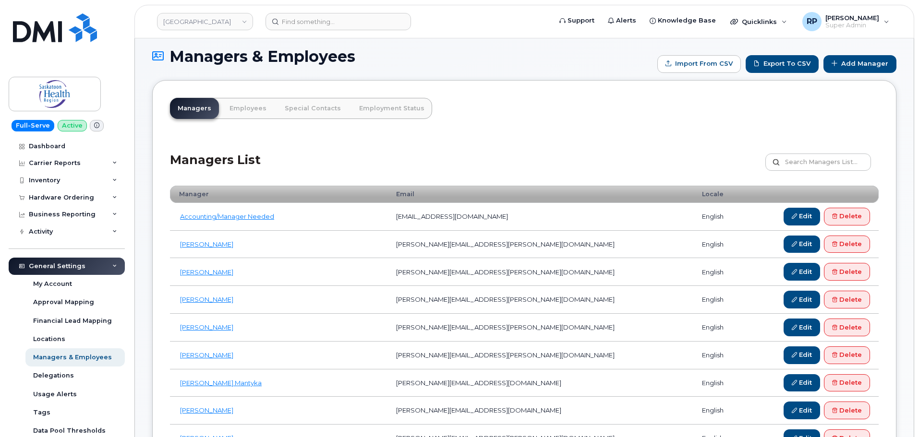
scroll to position [80, 0]
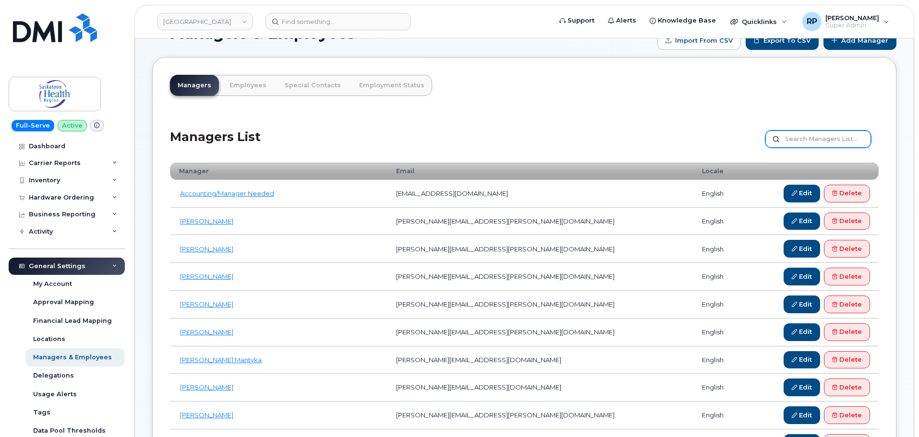
click at [817, 147] on input "text" at bounding box center [818, 139] width 106 height 17
type input "[PERSON_NAME]"
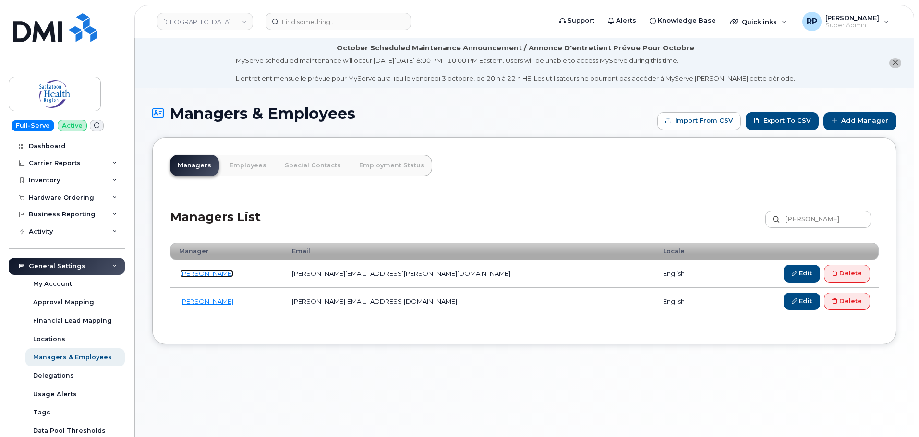
click at [224, 272] on link "[PERSON_NAME]" at bounding box center [206, 274] width 53 height 8
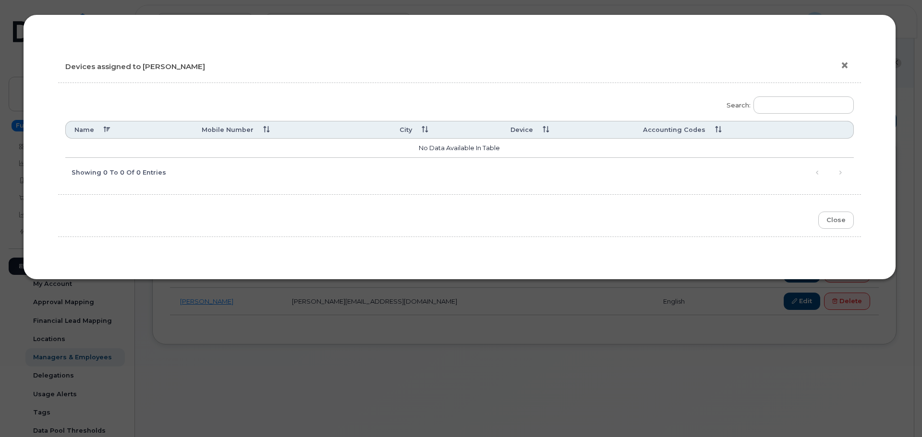
click at [848, 62] on button "×" at bounding box center [846, 66] width 13 height 14
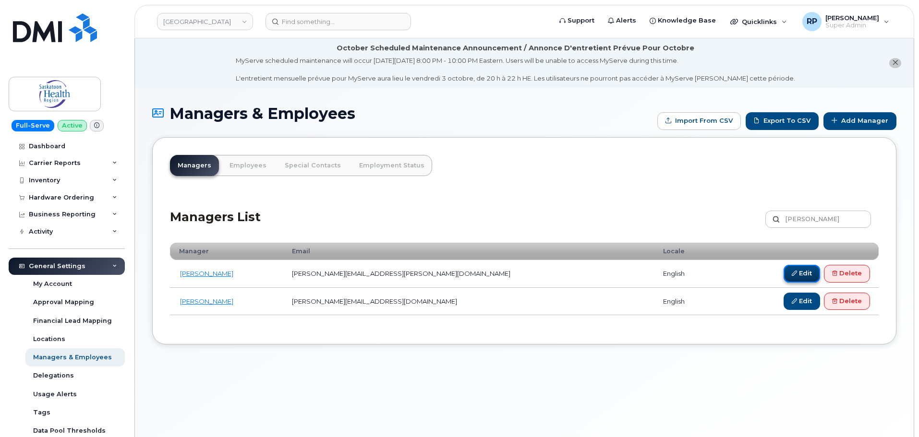
click at [802, 276] on link "Edit" at bounding box center [802, 274] width 36 height 18
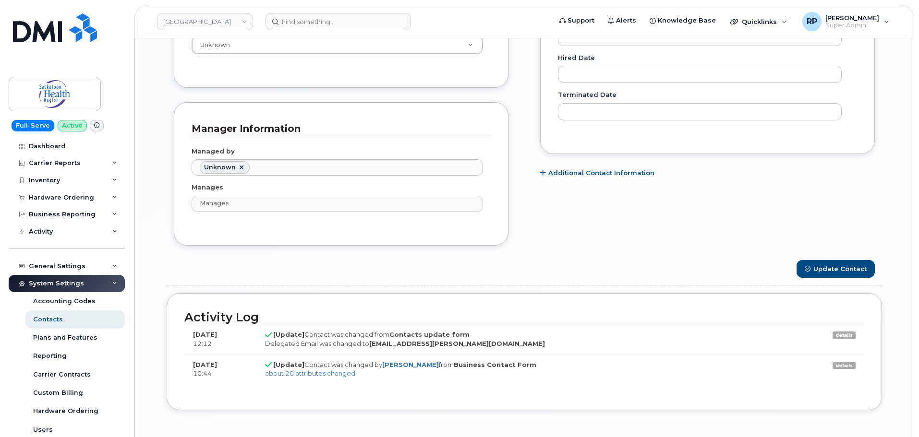
scroll to position [679, 0]
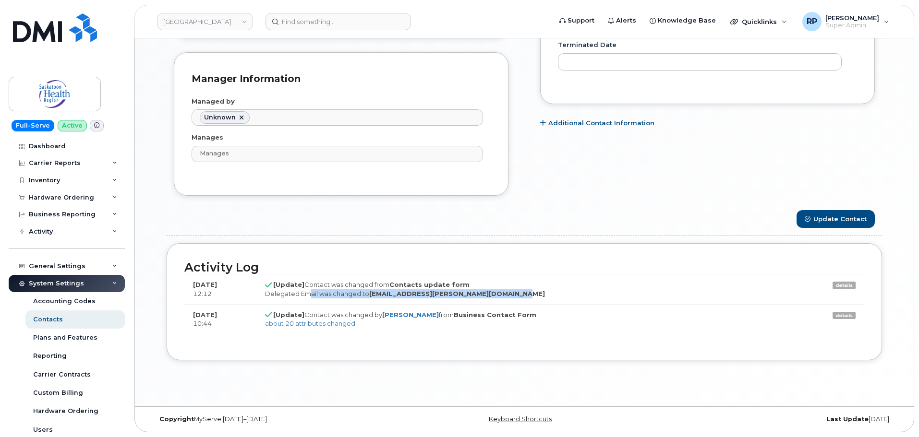
drag, startPoint x: 317, startPoint y: 296, endPoint x: 529, endPoint y: 297, distance: 211.3
click at [529, 297] on div "Delegated Email was changed to [EMAIL_ADDRESS][PERSON_NAME][DOMAIN_NAME]" at bounding box center [524, 294] width 518 height 9
drag, startPoint x: 529, startPoint y: 297, endPoint x: 371, endPoint y: 295, distance: 157.5
click at [371, 295] on div "Delegated Email was changed to [EMAIL_ADDRESS][PERSON_NAME][DOMAIN_NAME]" at bounding box center [524, 294] width 518 height 9
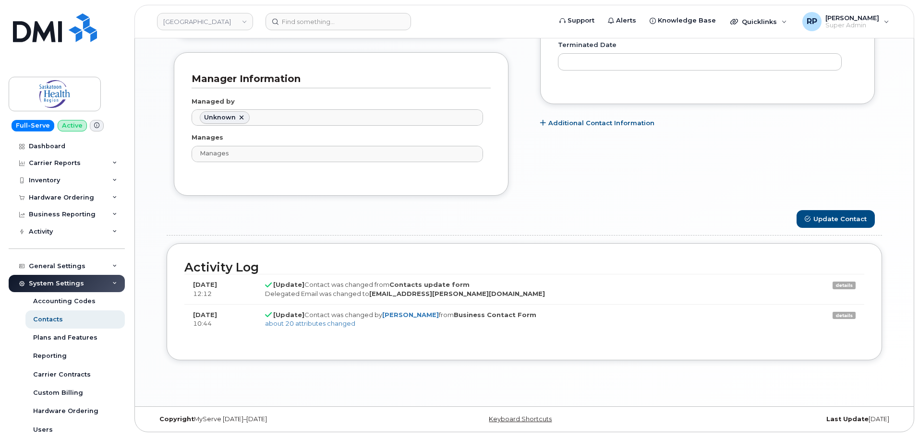
click at [394, 355] on div "Activity Log [DATE] 12:12 [Update] Contact was changed from Contacts update for…" at bounding box center [525, 301] width 716 height 117
drag, startPoint x: 371, startPoint y: 295, endPoint x: 504, endPoint y: 298, distance: 133.5
click at [504, 298] on div "Delegated Email was changed to [EMAIL_ADDRESS][PERSON_NAME][DOMAIN_NAME]" at bounding box center [524, 294] width 518 height 9
copy strong "[EMAIL_ADDRESS][PERSON_NAME][DOMAIN_NAME]"
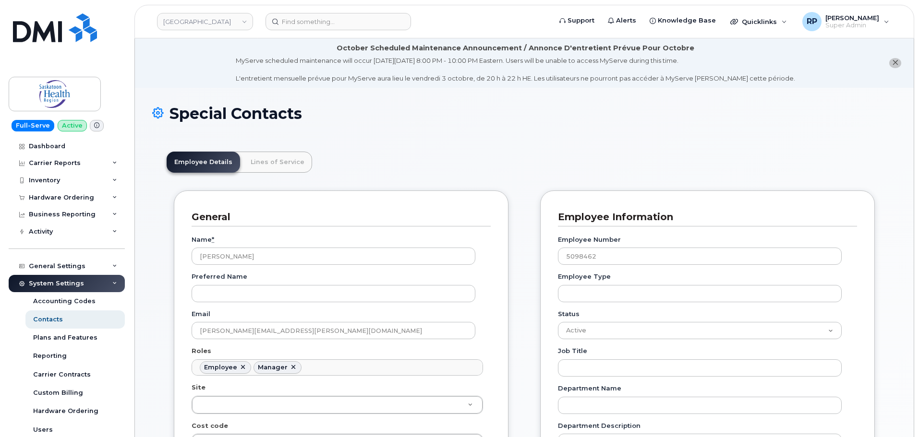
scroll to position [53, 0]
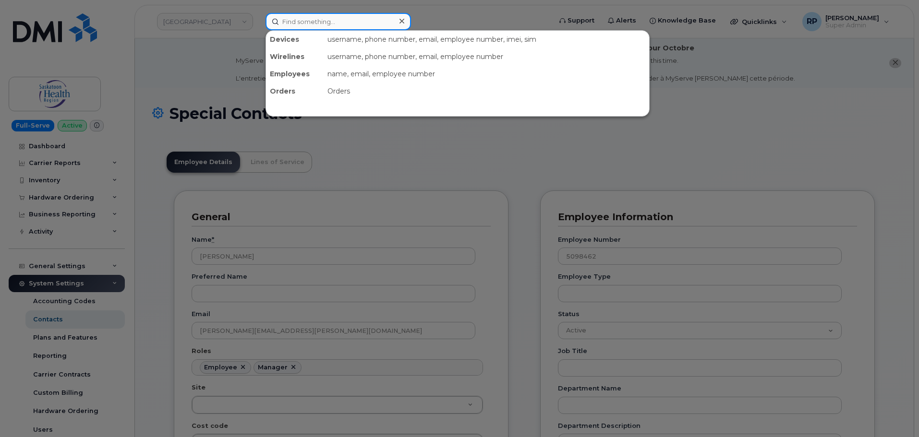
click at [294, 16] on input at bounding box center [339, 21] width 146 height 17
paste input "[EMAIL_ADDRESS][PERSON_NAME][DOMAIN_NAME]"
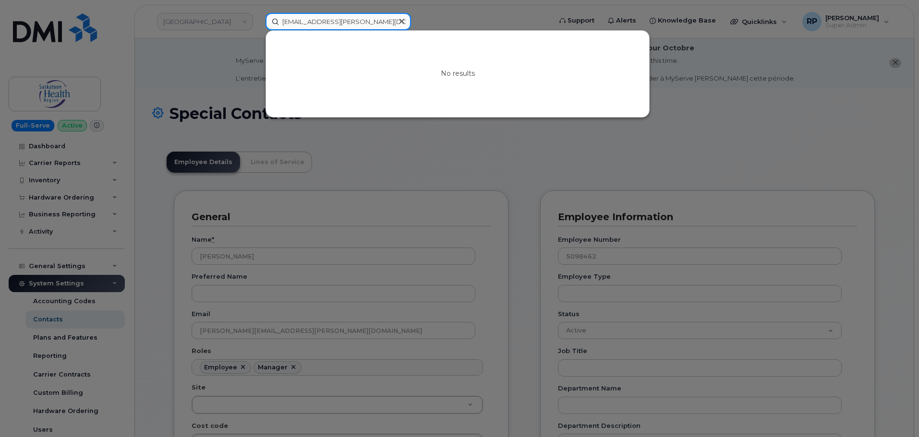
type input "[EMAIL_ADDRESS][PERSON_NAME][DOMAIN_NAME]"
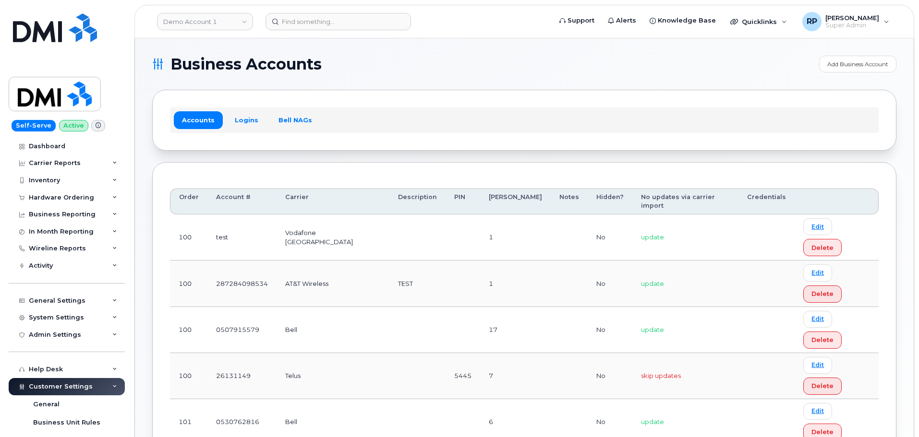
scroll to position [267, 0]
